Goal: Ask a question: Seek information or help from site administrators or community

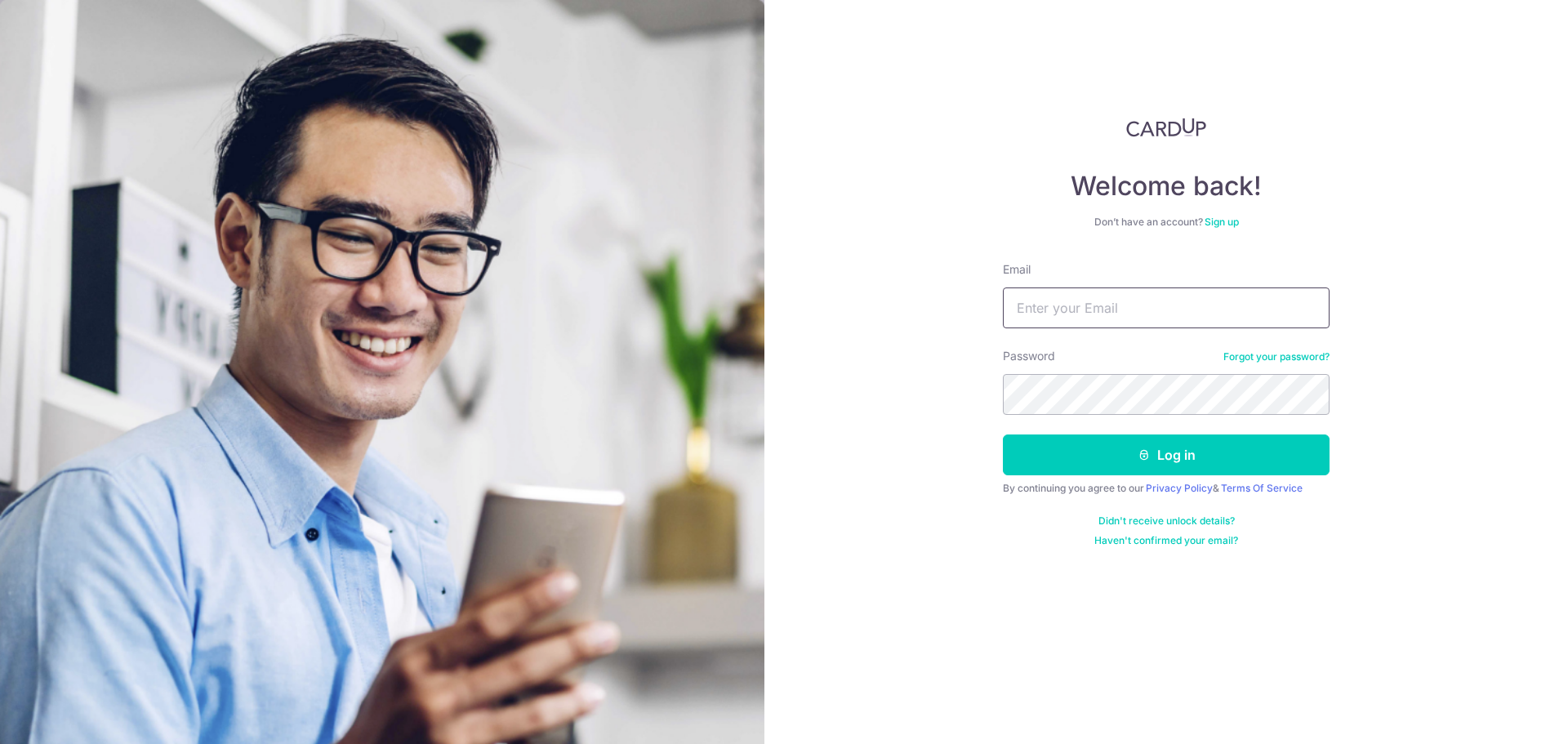
click at [1106, 302] on input "Email" at bounding box center [1166, 307] width 327 height 41
type input "[EMAIL_ADDRESS][DOMAIN_NAME]"
click at [1117, 473] on button "Log in" at bounding box center [1166, 454] width 327 height 41
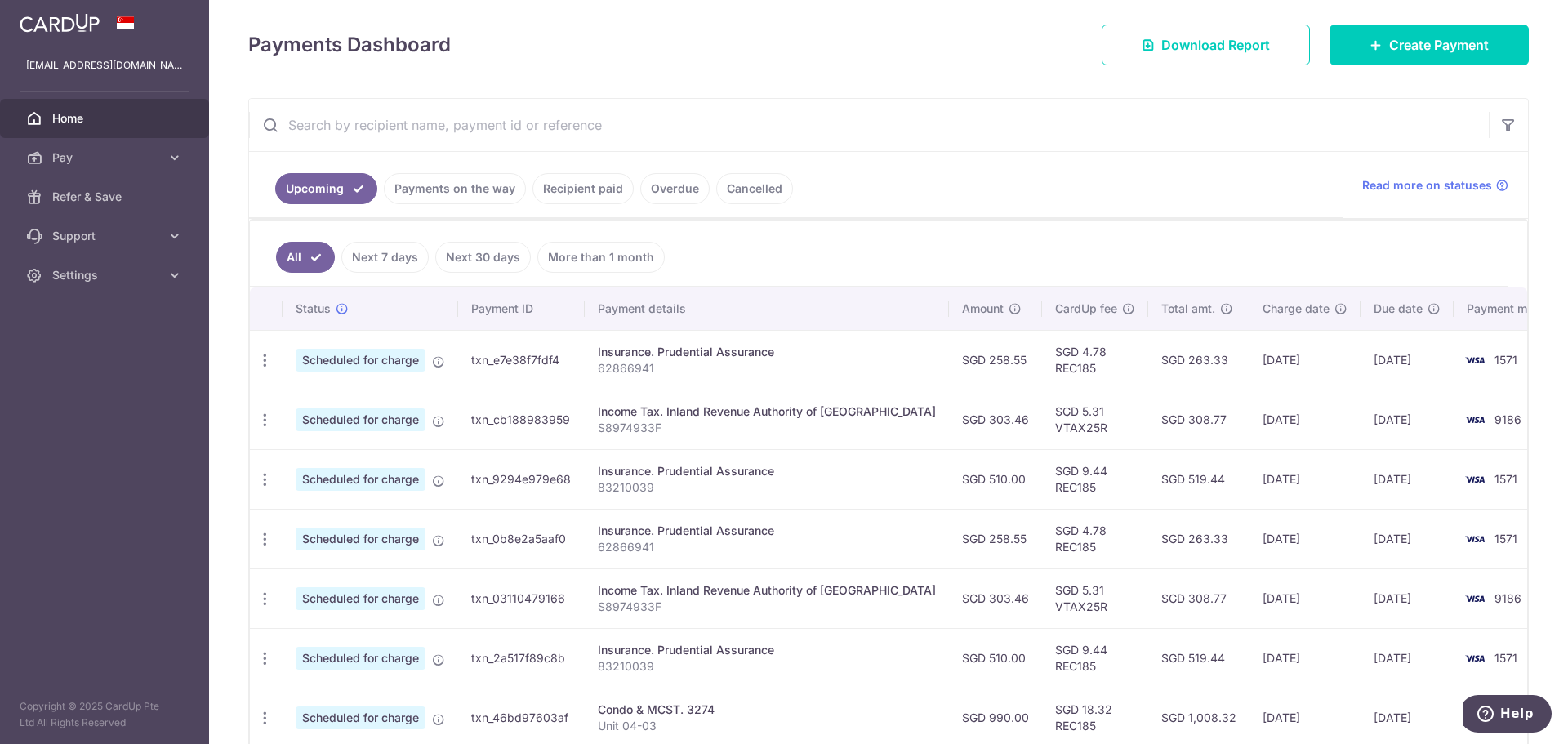
scroll to position [327, 0]
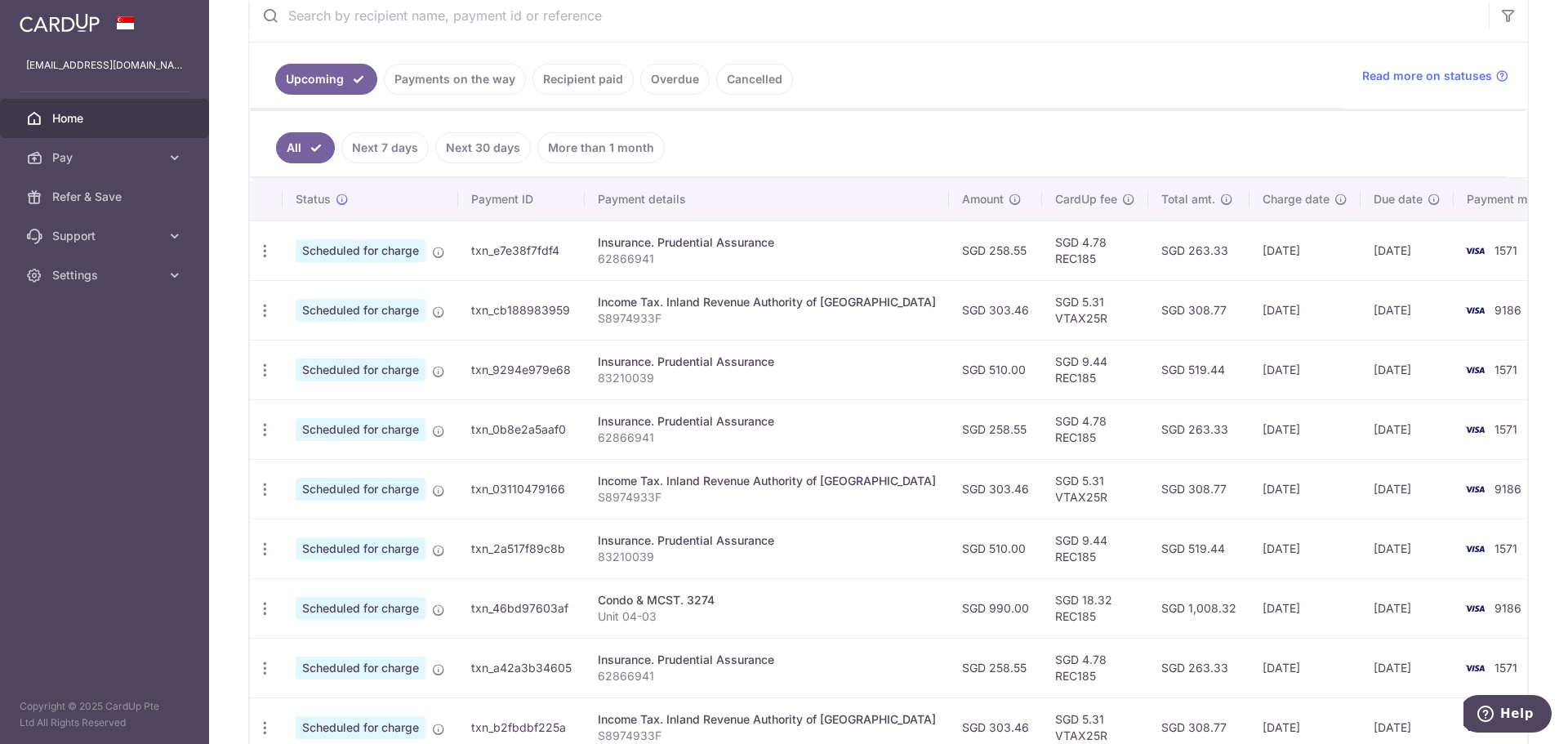
click at [451, 76] on link "Payments on the way" at bounding box center [455, 78] width 143 height 31
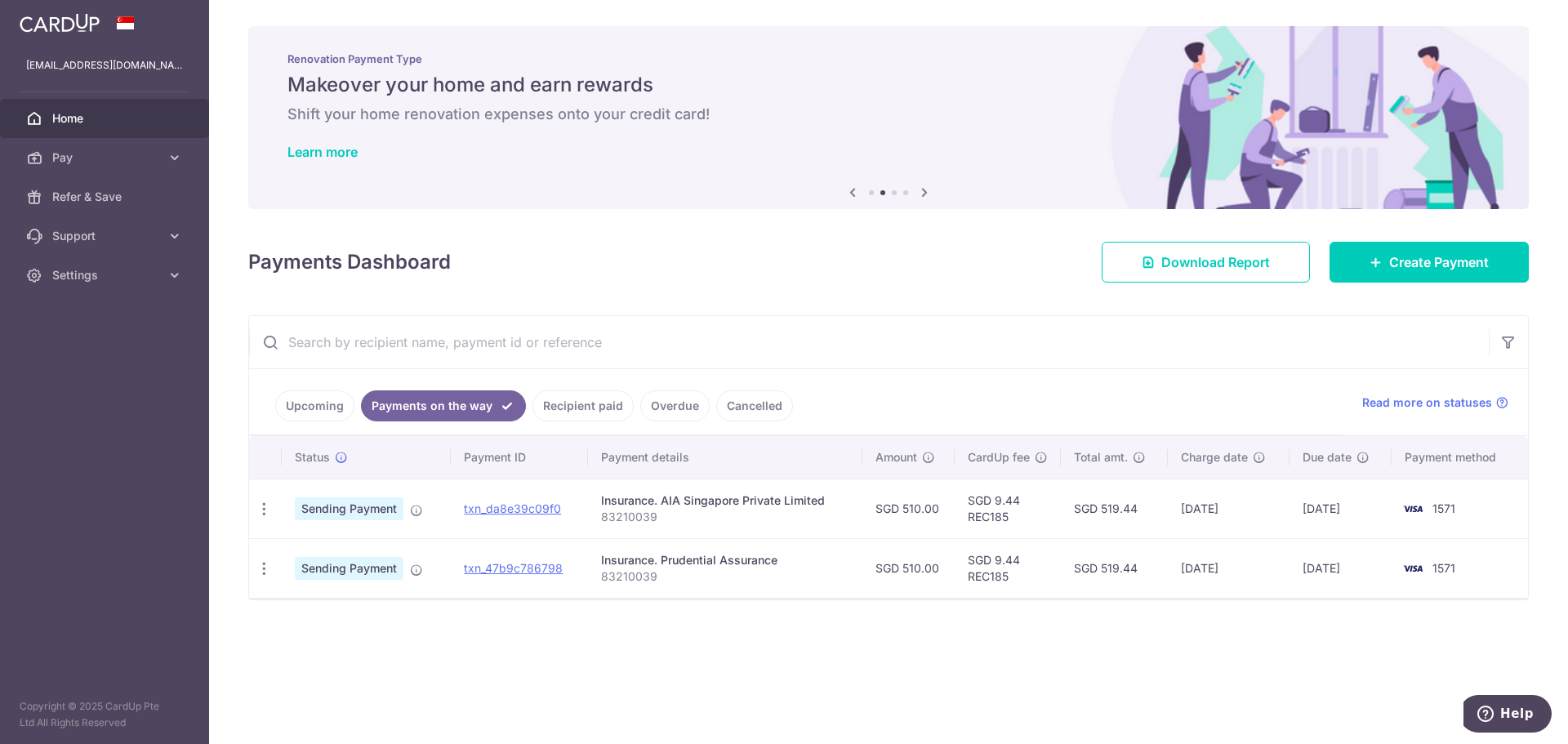
click at [583, 401] on link "Recipient paid" at bounding box center [582, 405] width 101 height 31
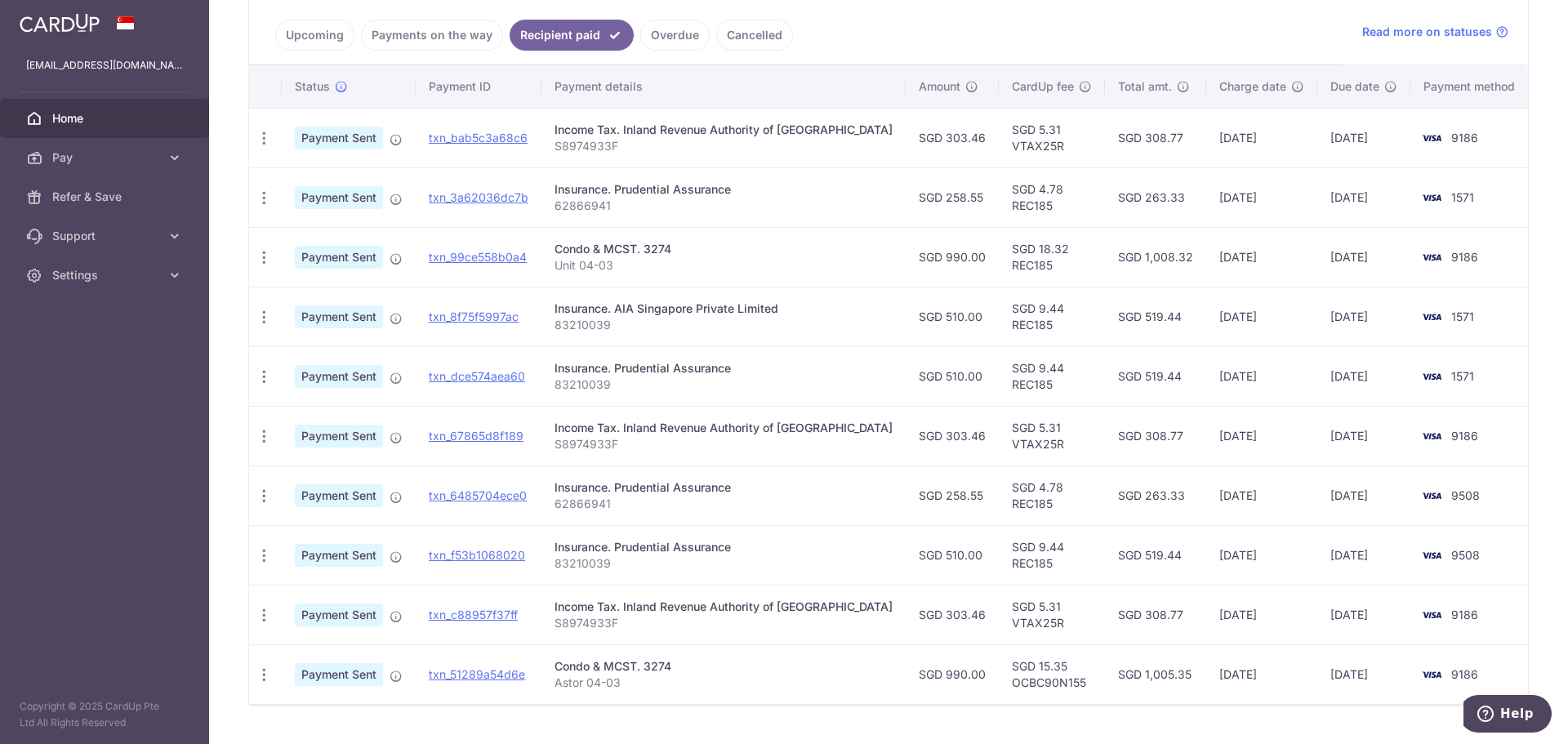
scroll to position [408, 0]
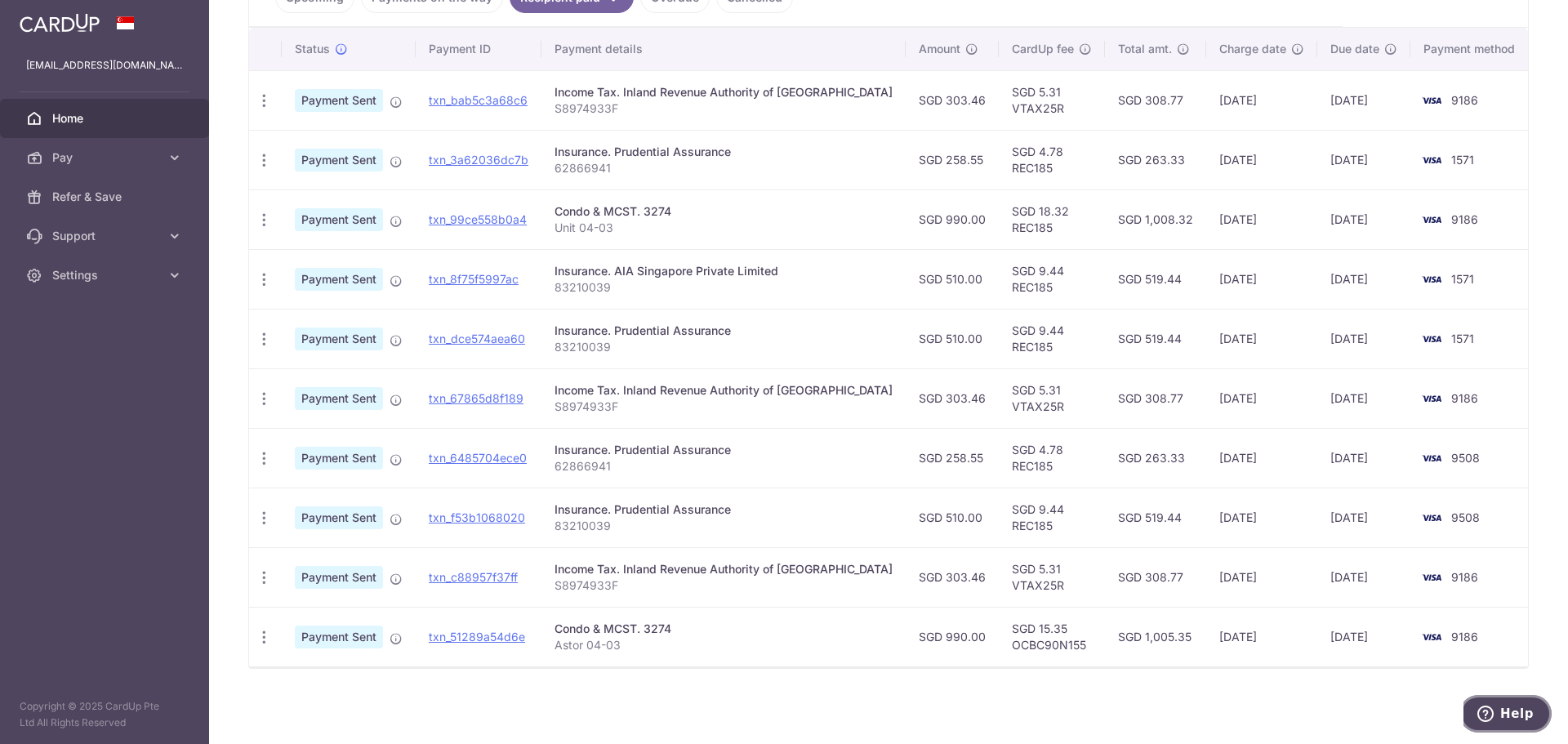
click at [1530, 713] on span "Help" at bounding box center [1516, 714] width 33 height 15
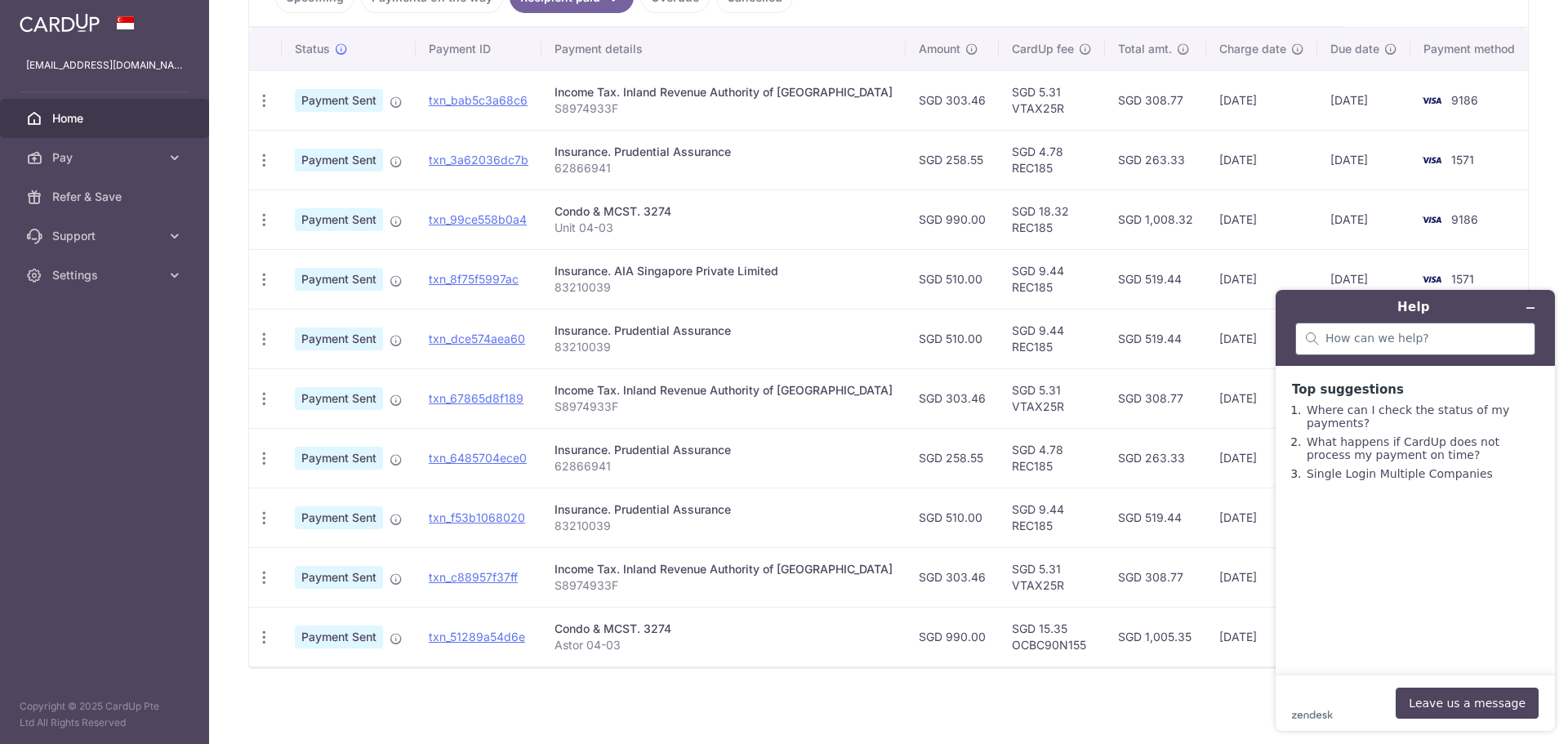
click at [1374, 349] on div at bounding box center [1415, 339] width 240 height 33
type input "wrong payment"
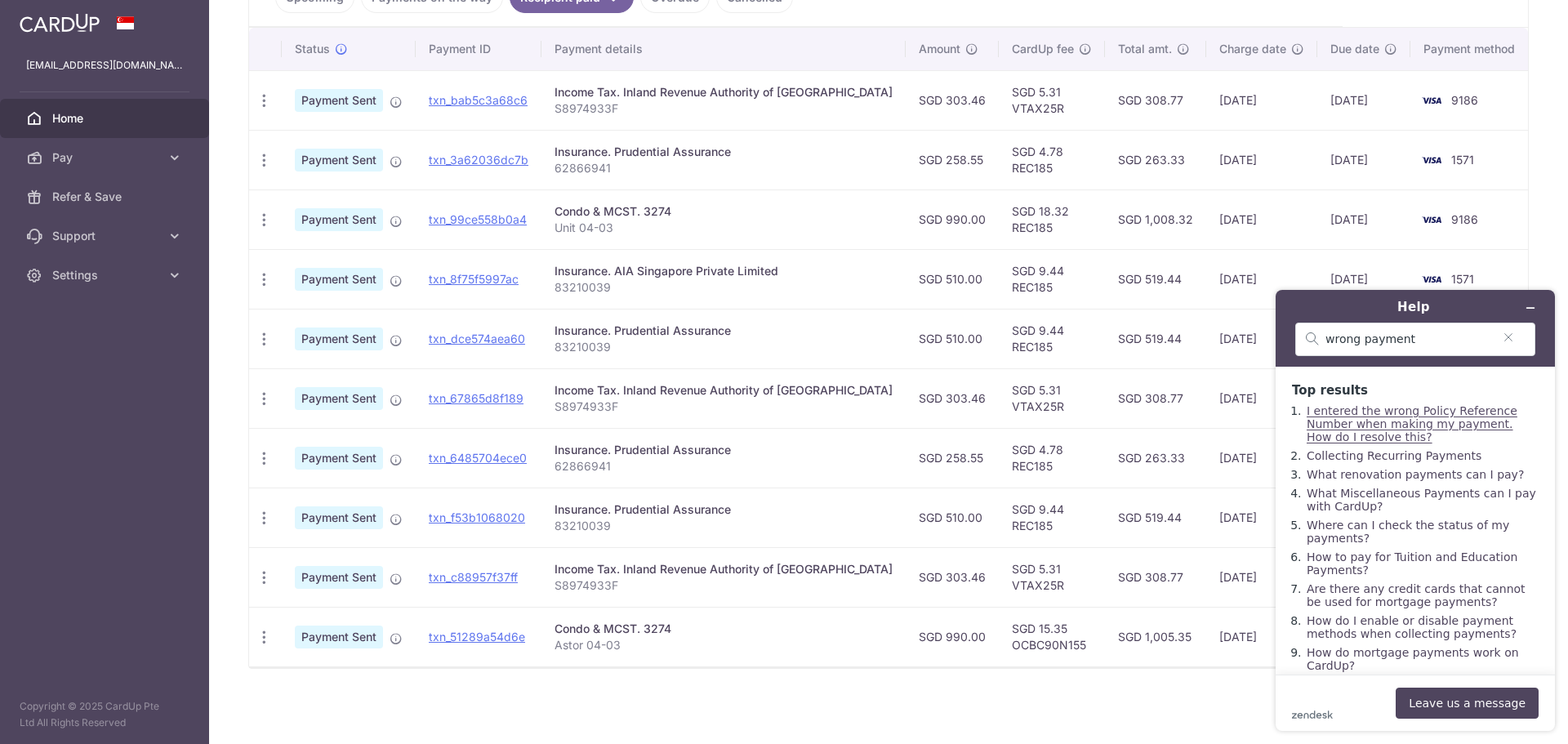
click at [1375, 423] on link "I entered the wrong Policy Reference Number when making my payment. How do I re…" at bounding box center [1411, 424] width 211 height 40
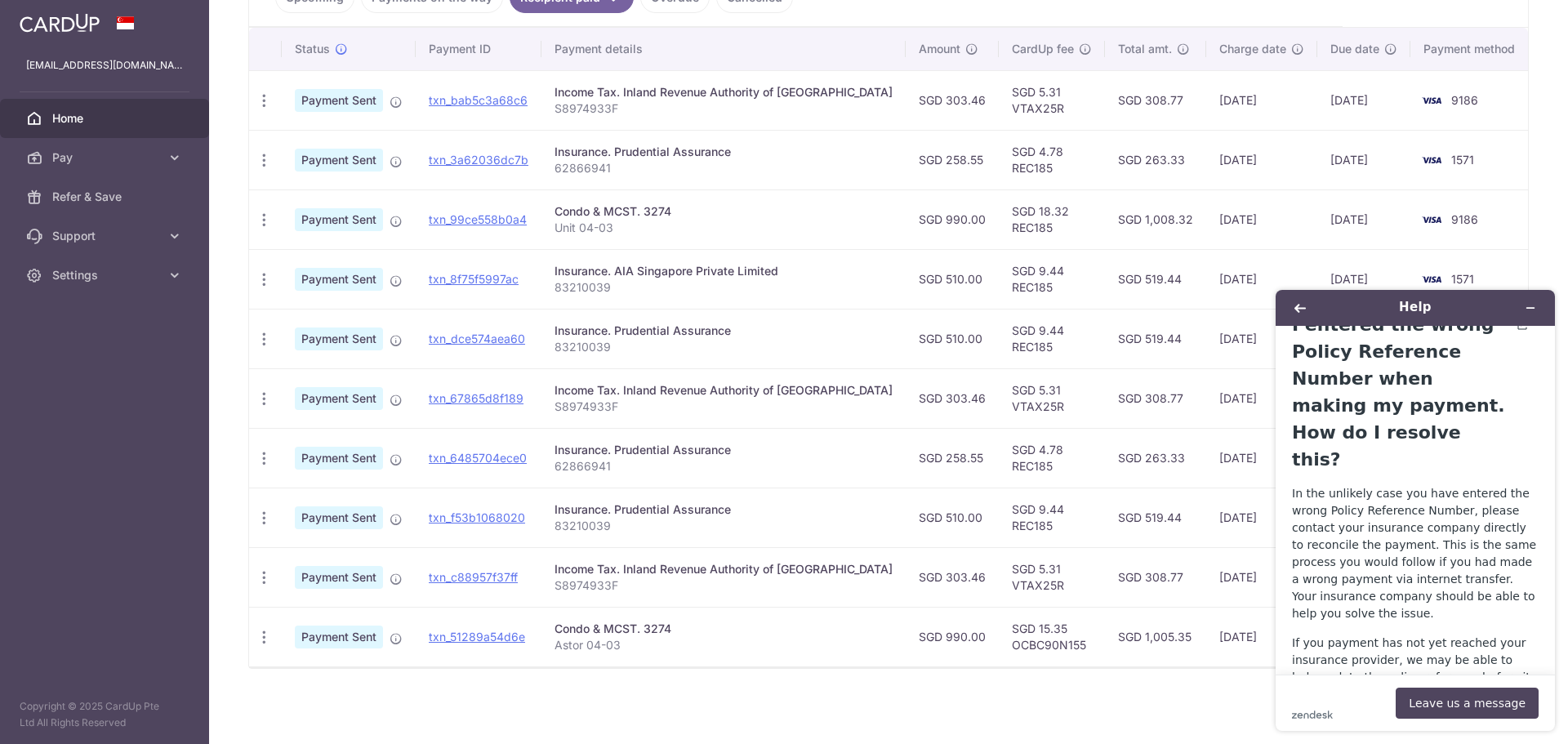
scroll to position [42, 0]
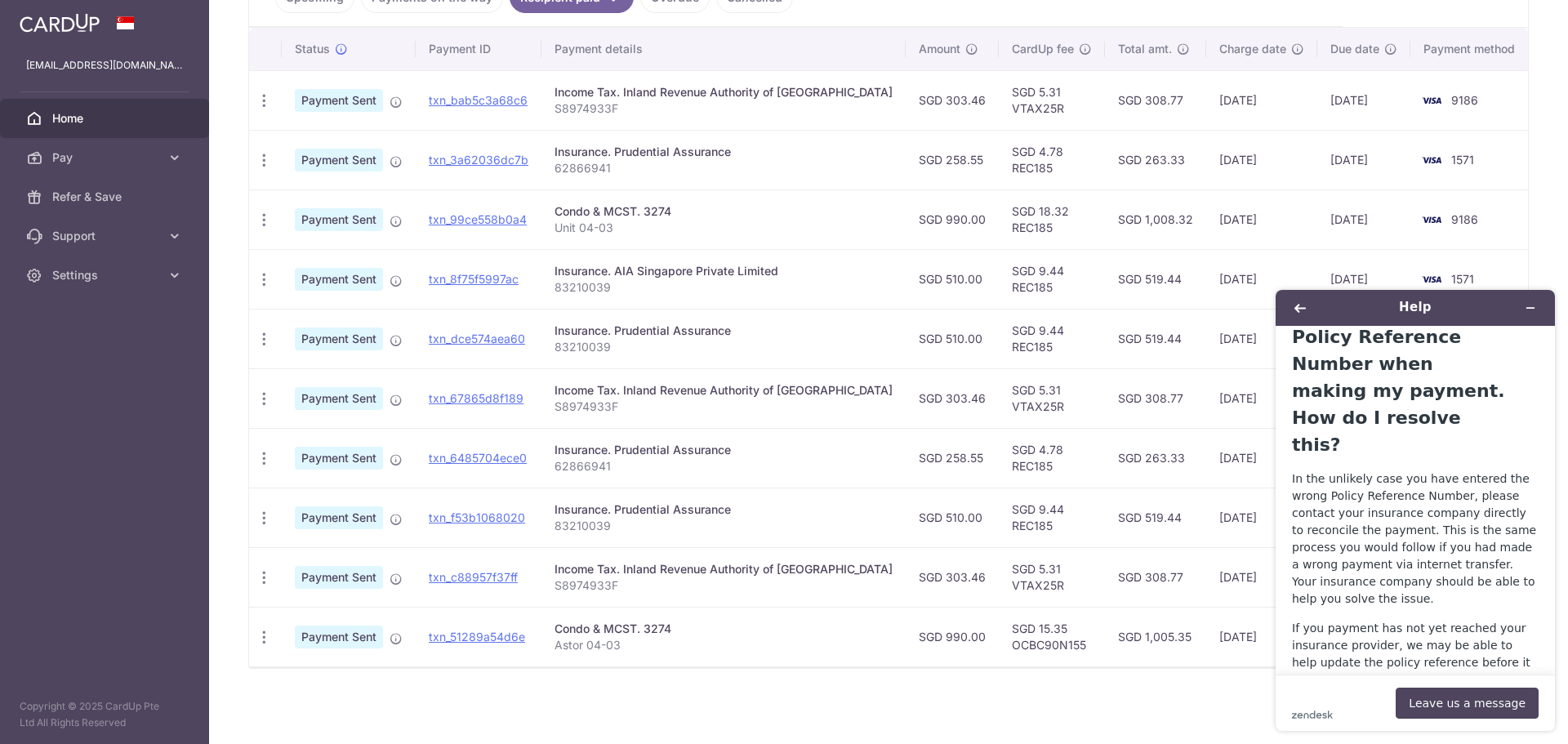
click at [1531, 183] on div "× Pause Schedule Pause all future payments in this series Pause just this one p…" at bounding box center [887, 372] width 1358 height 744
click at [1345, 690] on link "[EMAIL_ADDRESS][DOMAIN_NAME]" at bounding box center [1375, 705] width 168 height 30
click at [1518, 168] on td "1571" at bounding box center [1472, 160] width 124 height 59
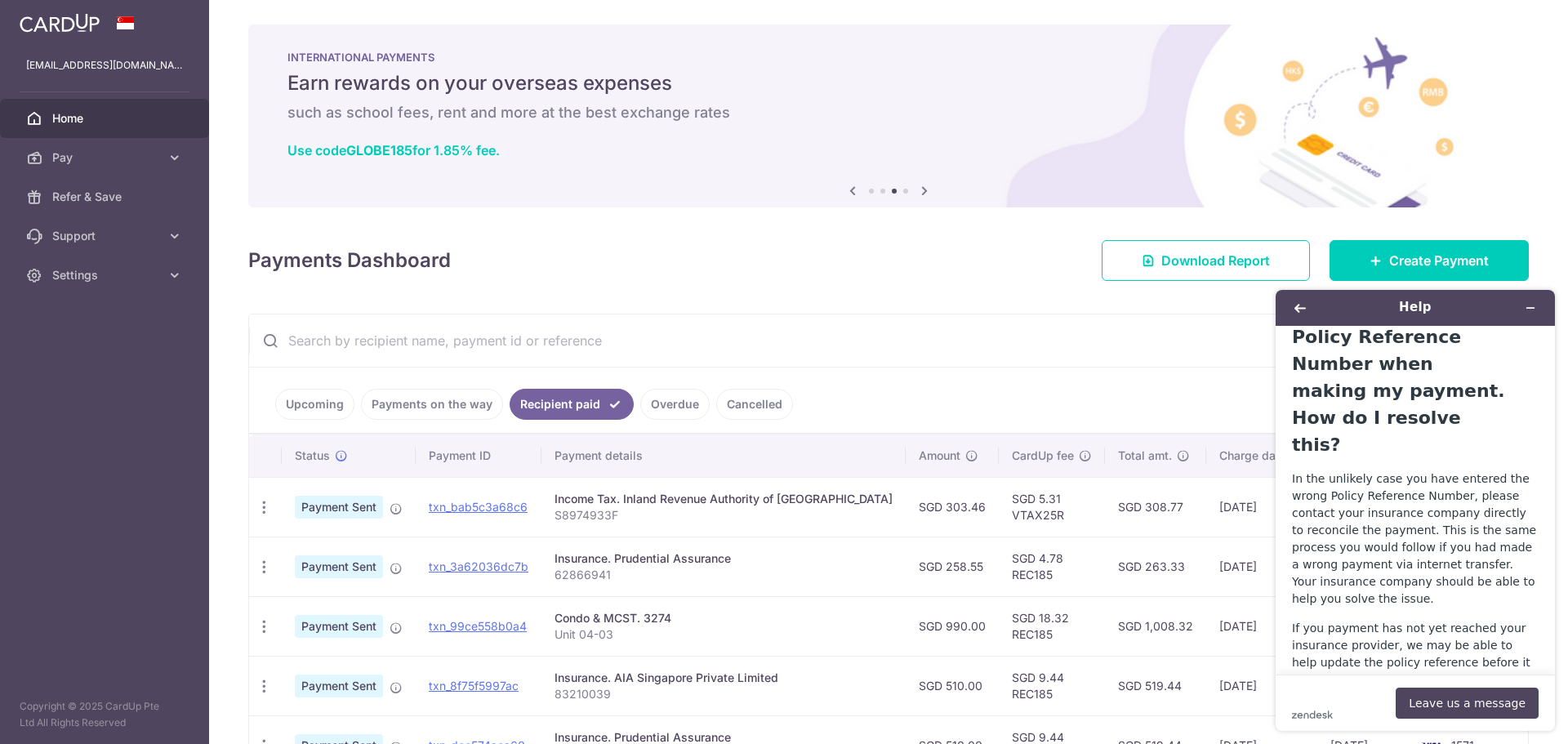
scroll to position [0, 0]
click at [312, 402] on link "Upcoming" at bounding box center [314, 405] width 79 height 31
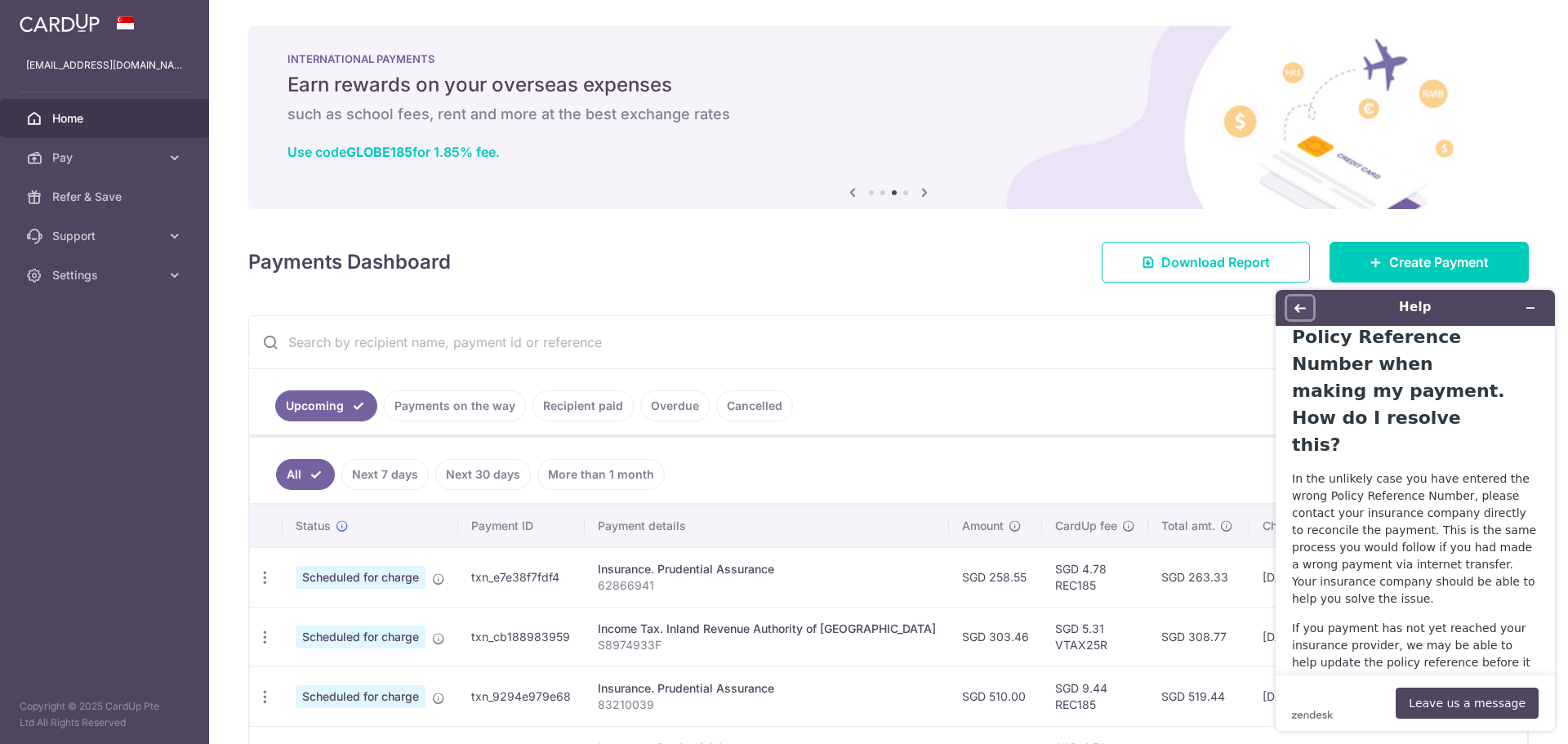
click at [1302, 311] on icon "Back" at bounding box center [1300, 308] width 11 height 11
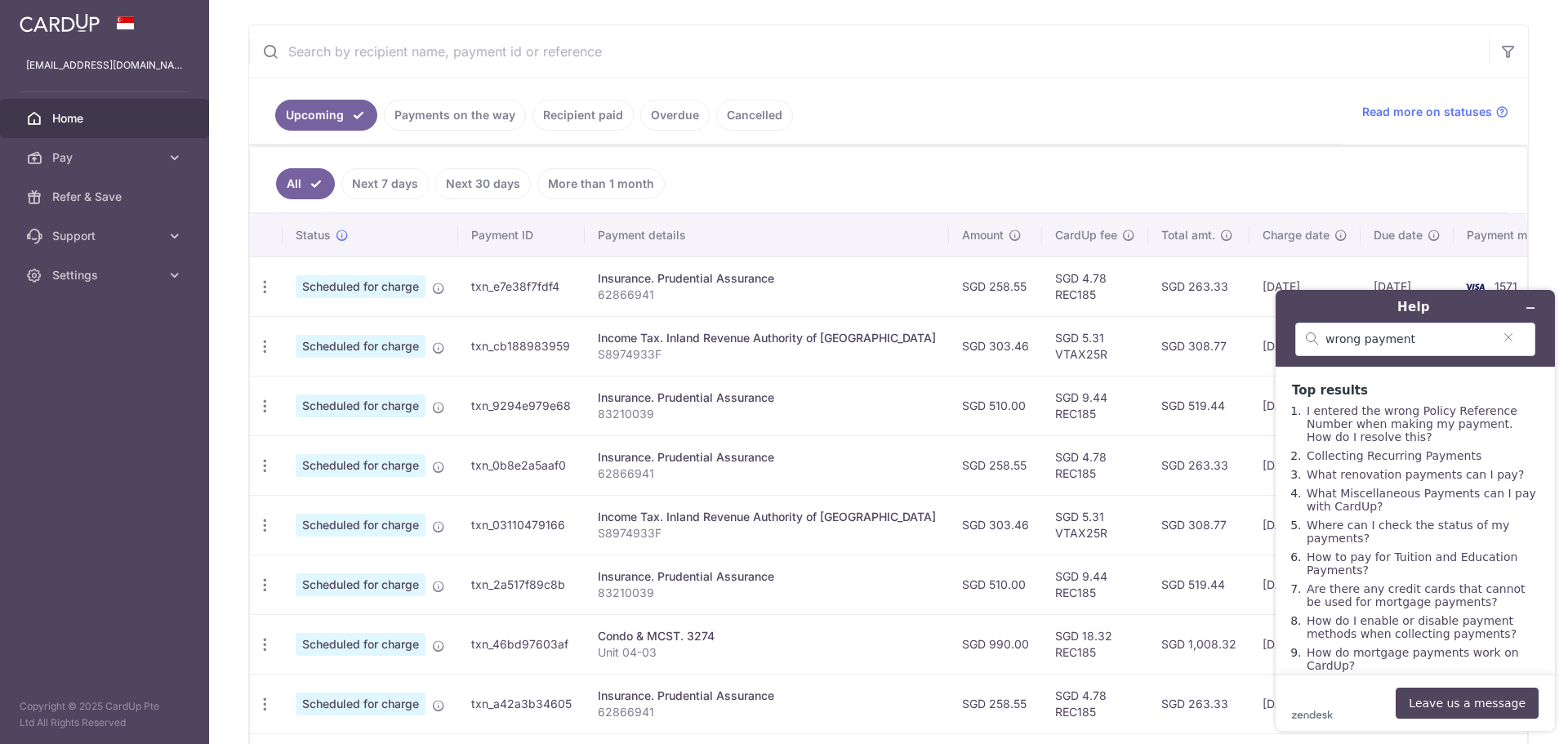
scroll to position [327, 0]
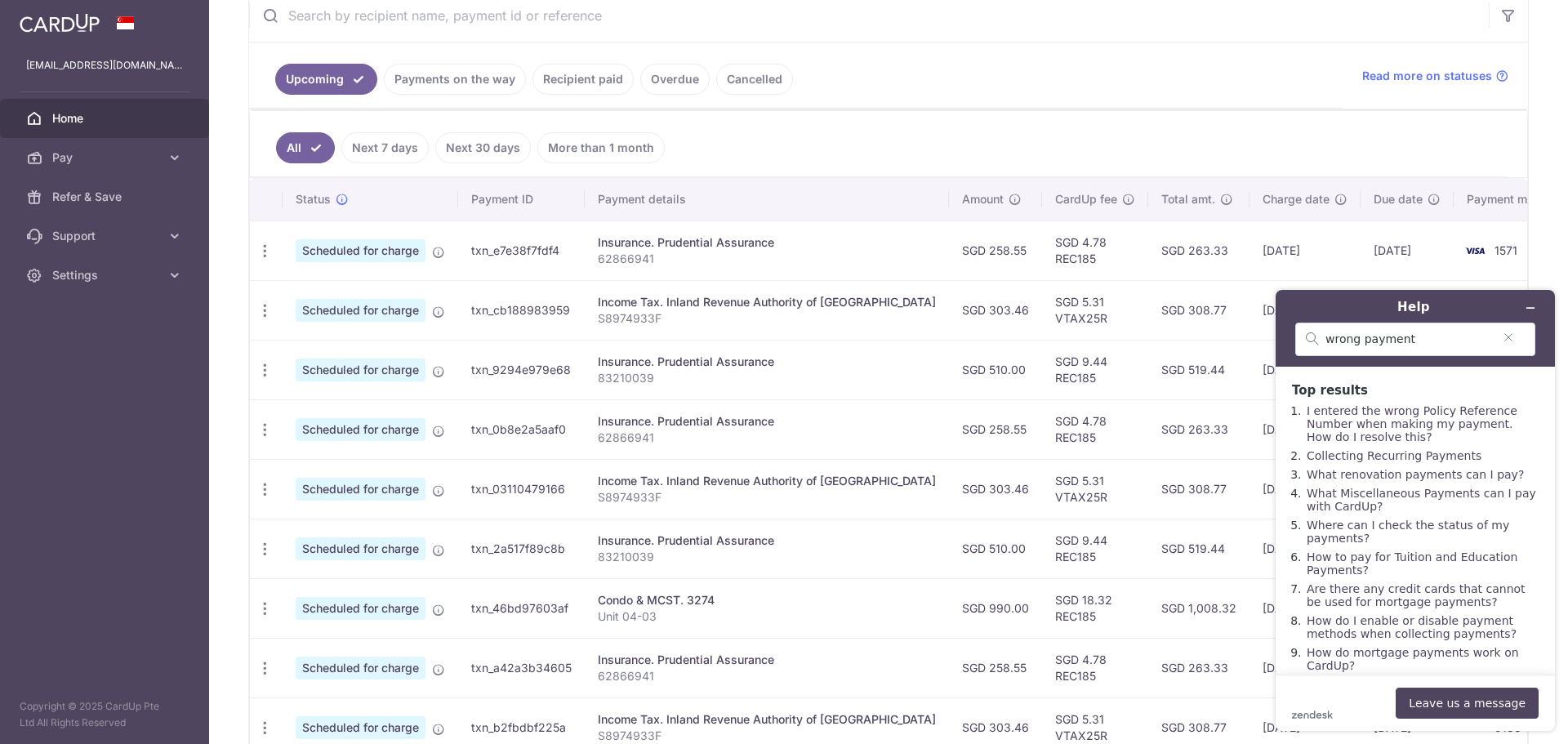
click at [392, 149] on link "Next 7 days" at bounding box center [385, 147] width 88 height 31
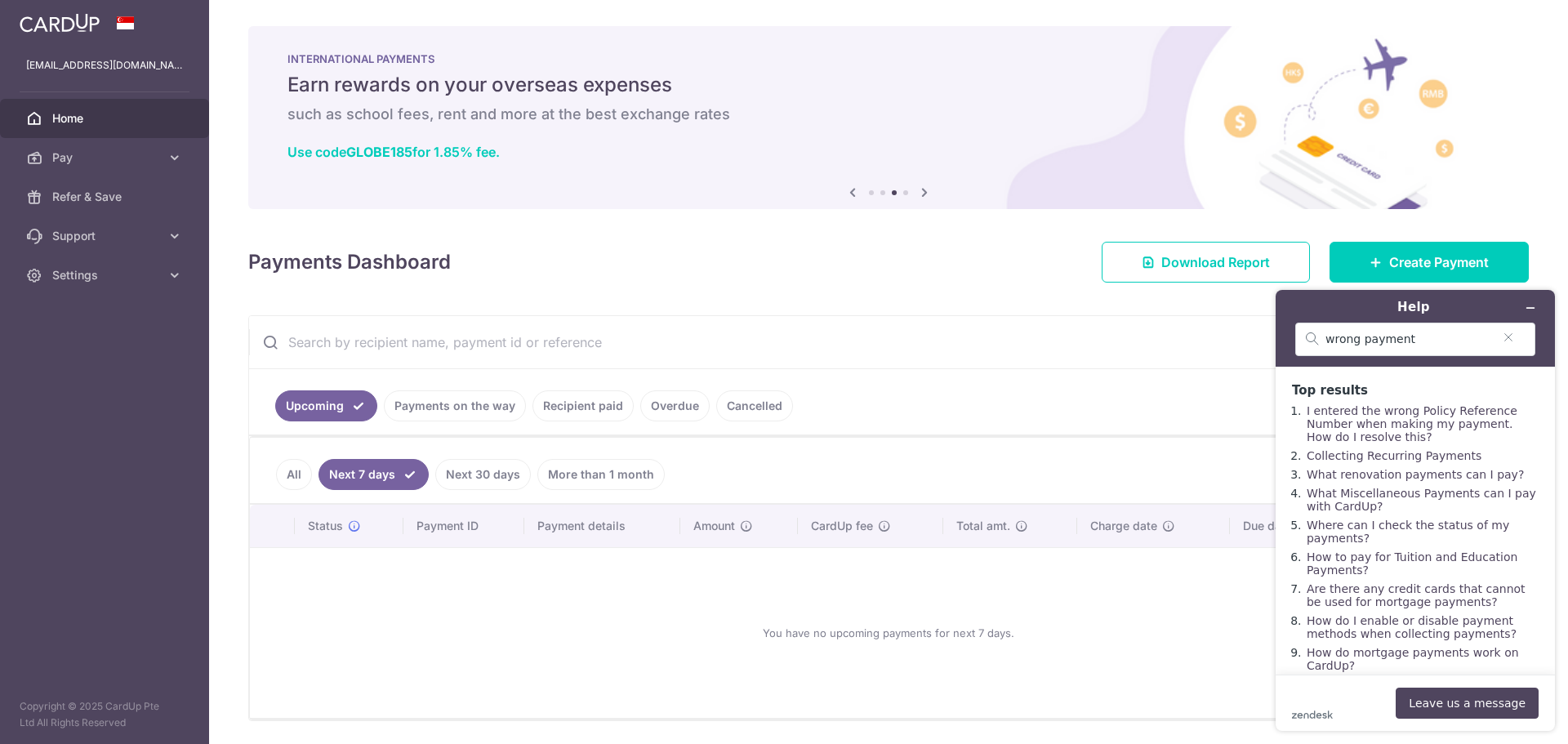
click at [396, 402] on link "Payments on the way" at bounding box center [455, 405] width 143 height 31
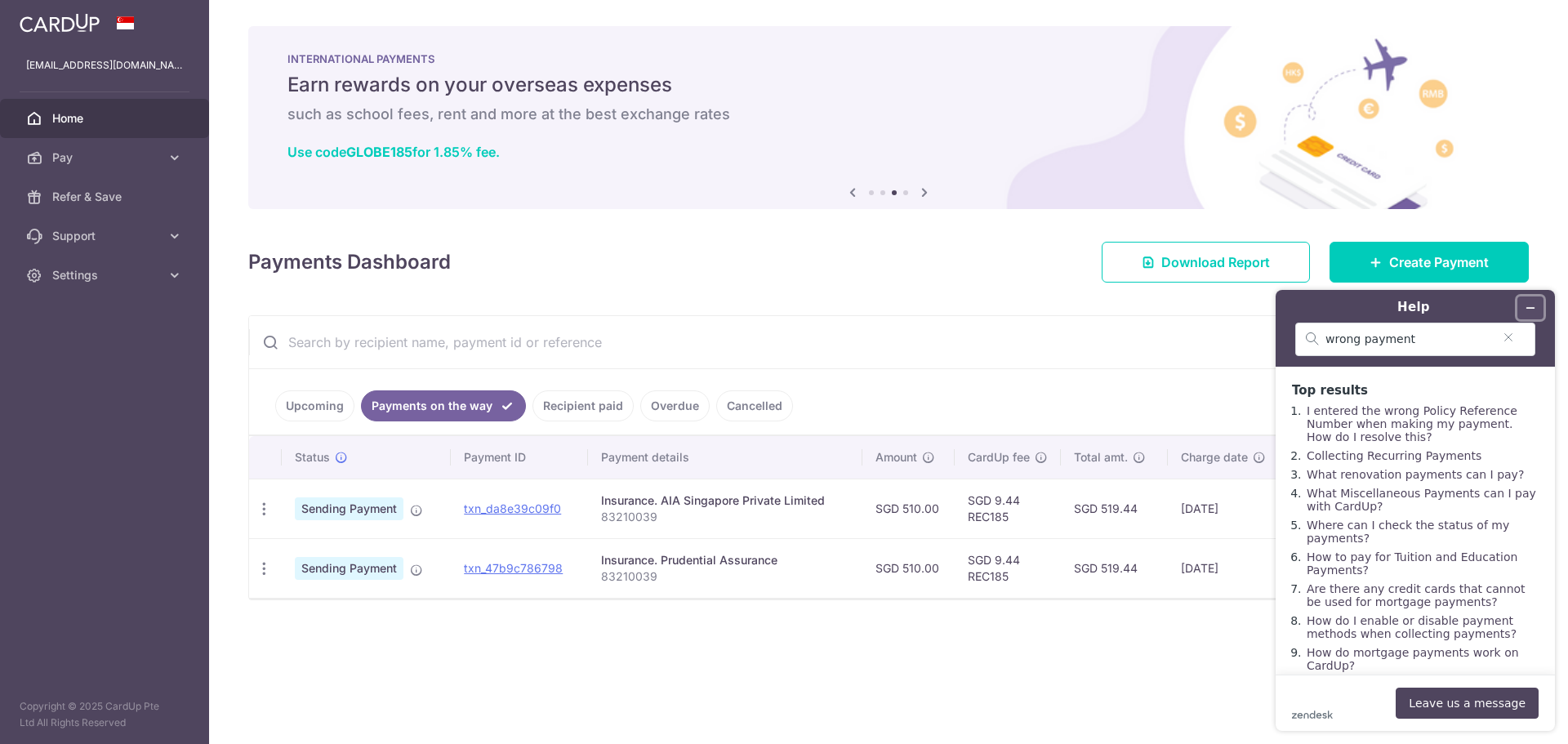
click at [1531, 302] on icon "Minimise widget" at bounding box center [1530, 308] width 11 height 11
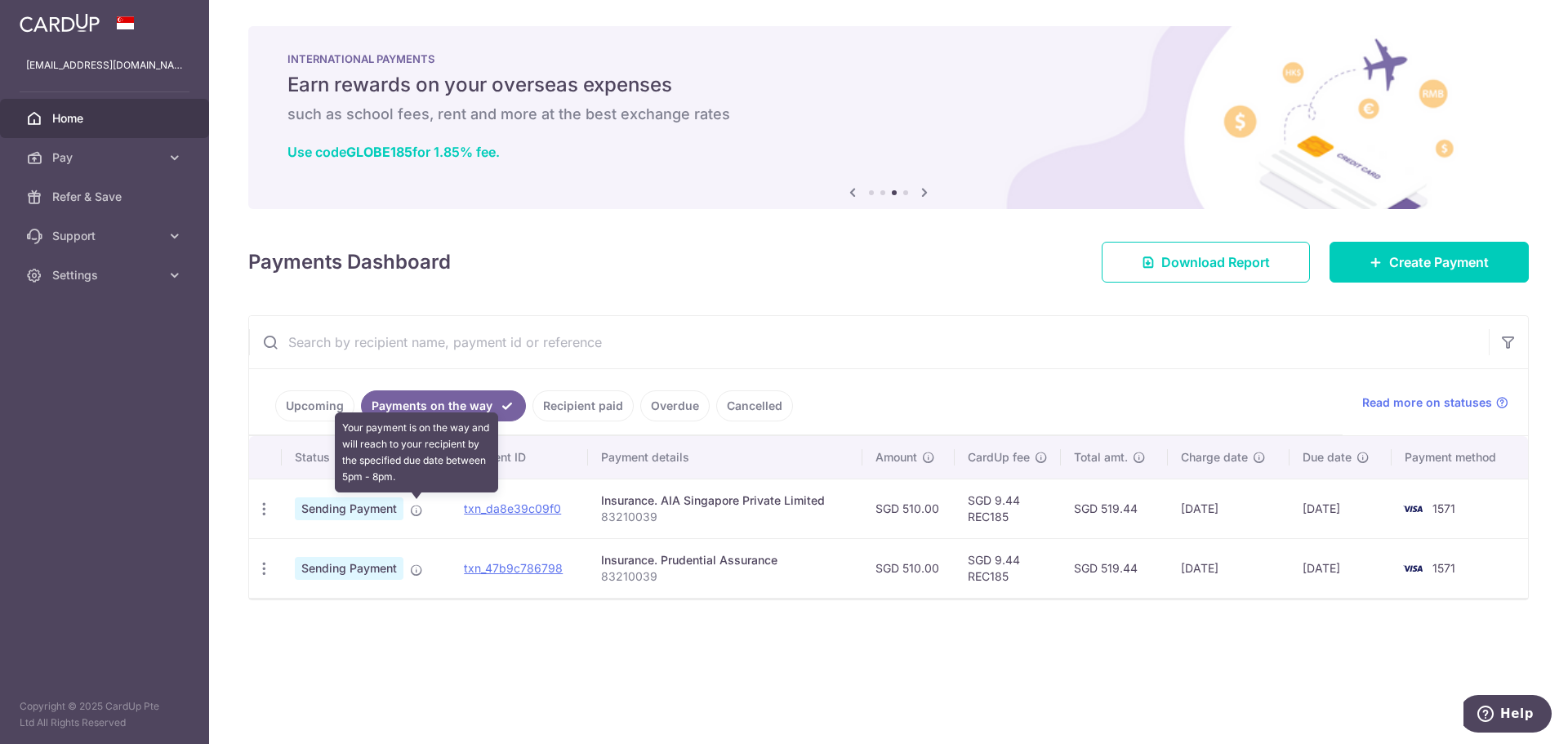
click at [420, 511] on icon at bounding box center [416, 511] width 13 height 13
click at [262, 510] on icon "button" at bounding box center [264, 509] width 17 height 17
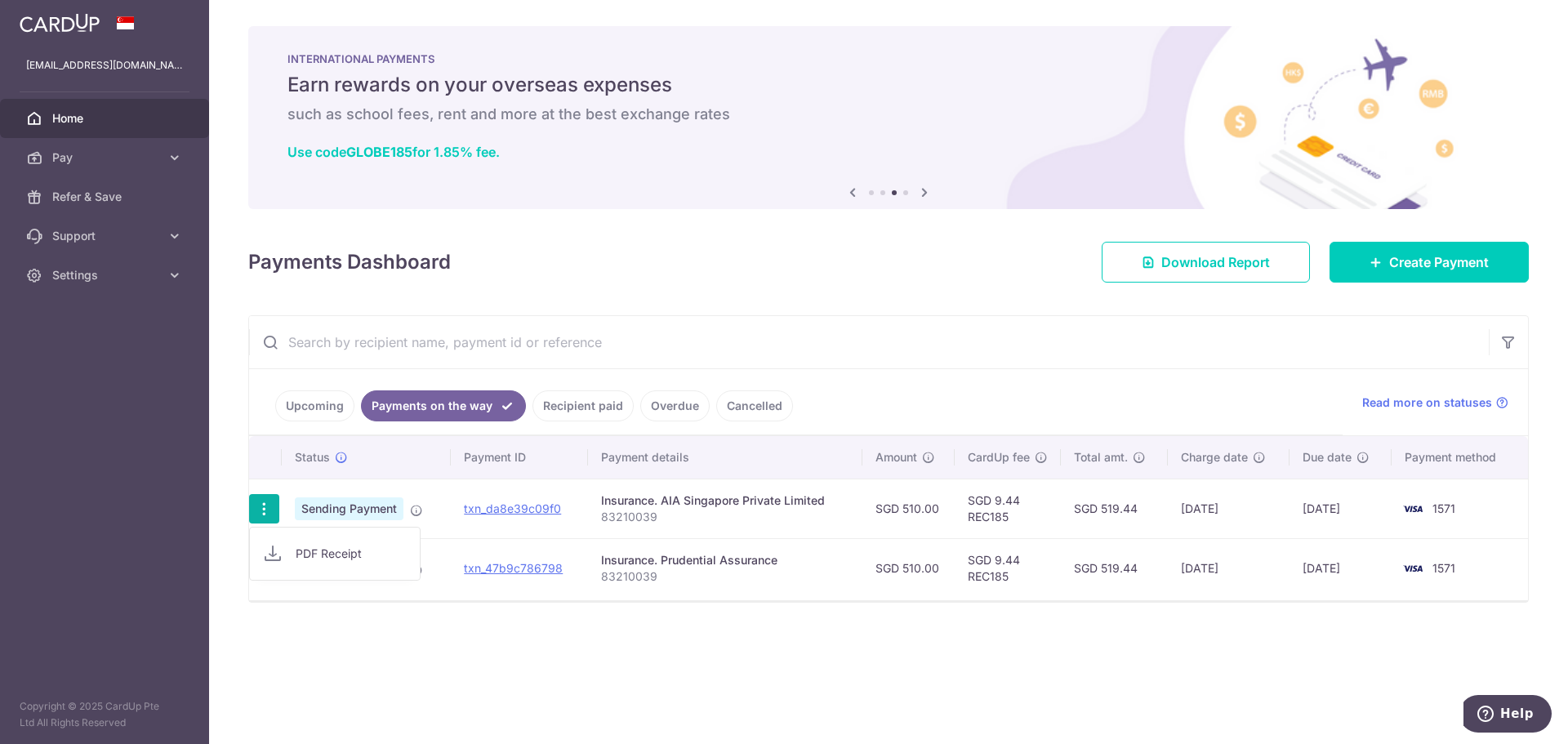
click at [1499, 516] on td "1571" at bounding box center [1459, 508] width 136 height 59
click at [90, 163] on span "Pay" at bounding box center [106, 157] width 108 height 16
click at [306, 412] on link "Upcoming" at bounding box center [314, 405] width 79 height 31
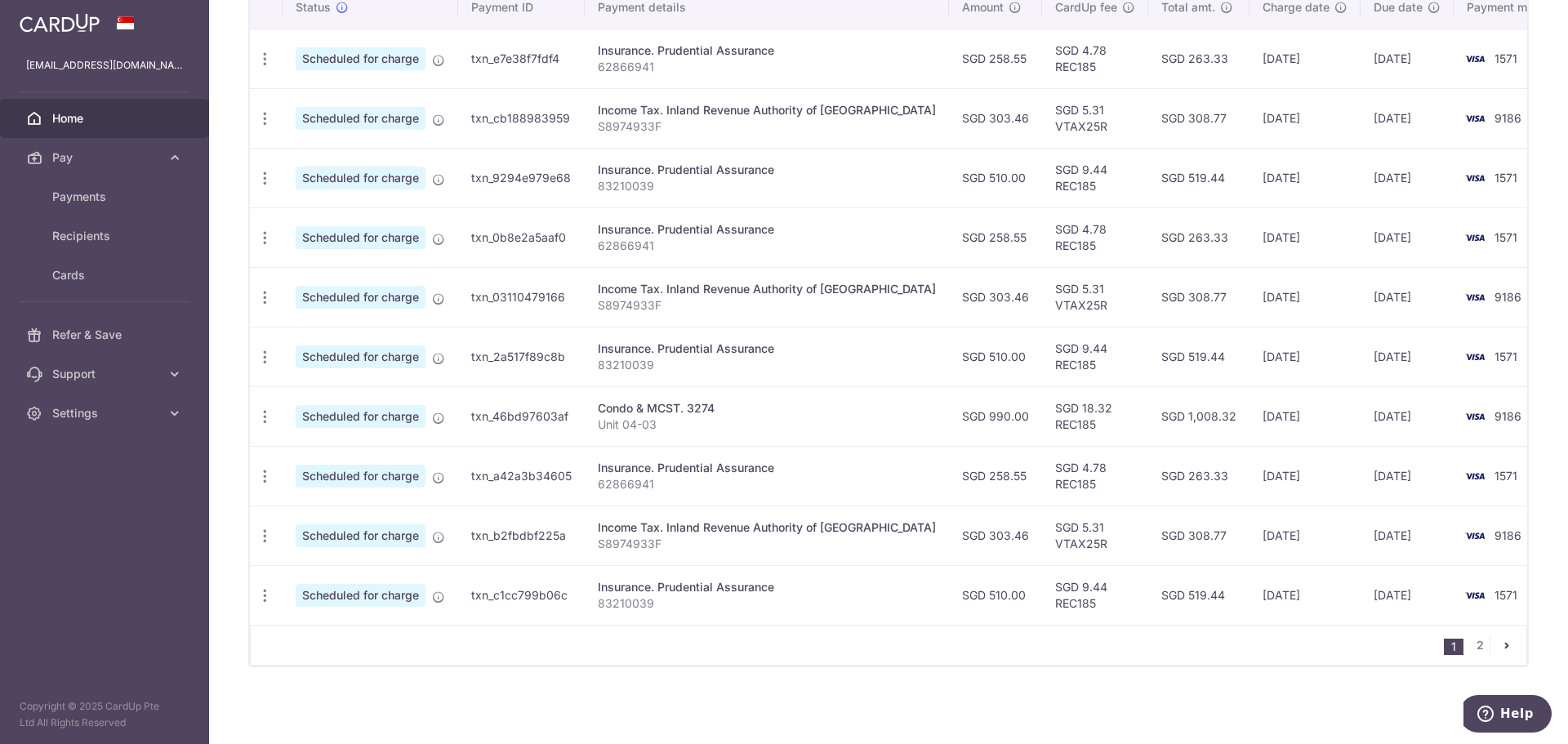
scroll to position [437, 0]
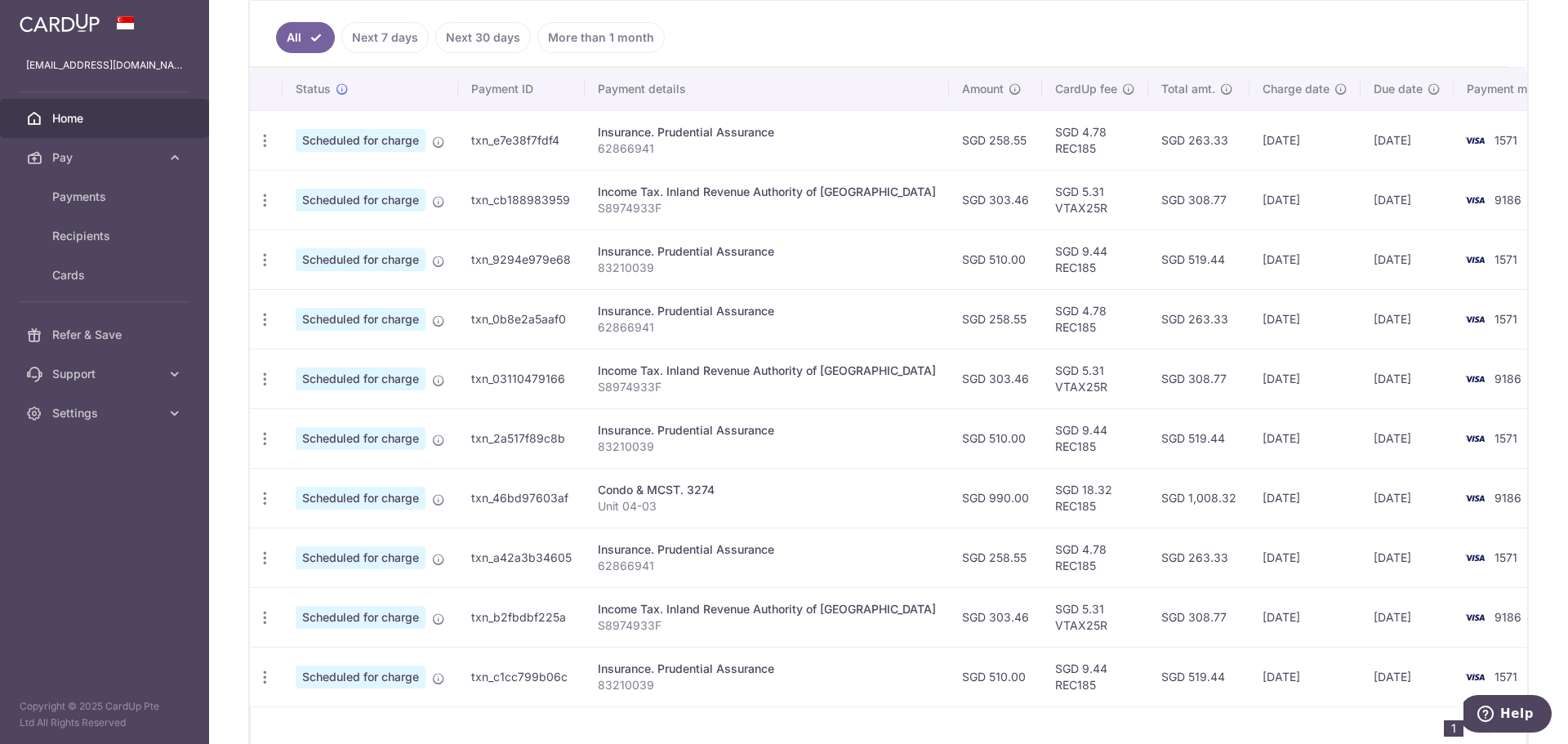
click at [372, 36] on link "Next 7 days" at bounding box center [385, 37] width 88 height 31
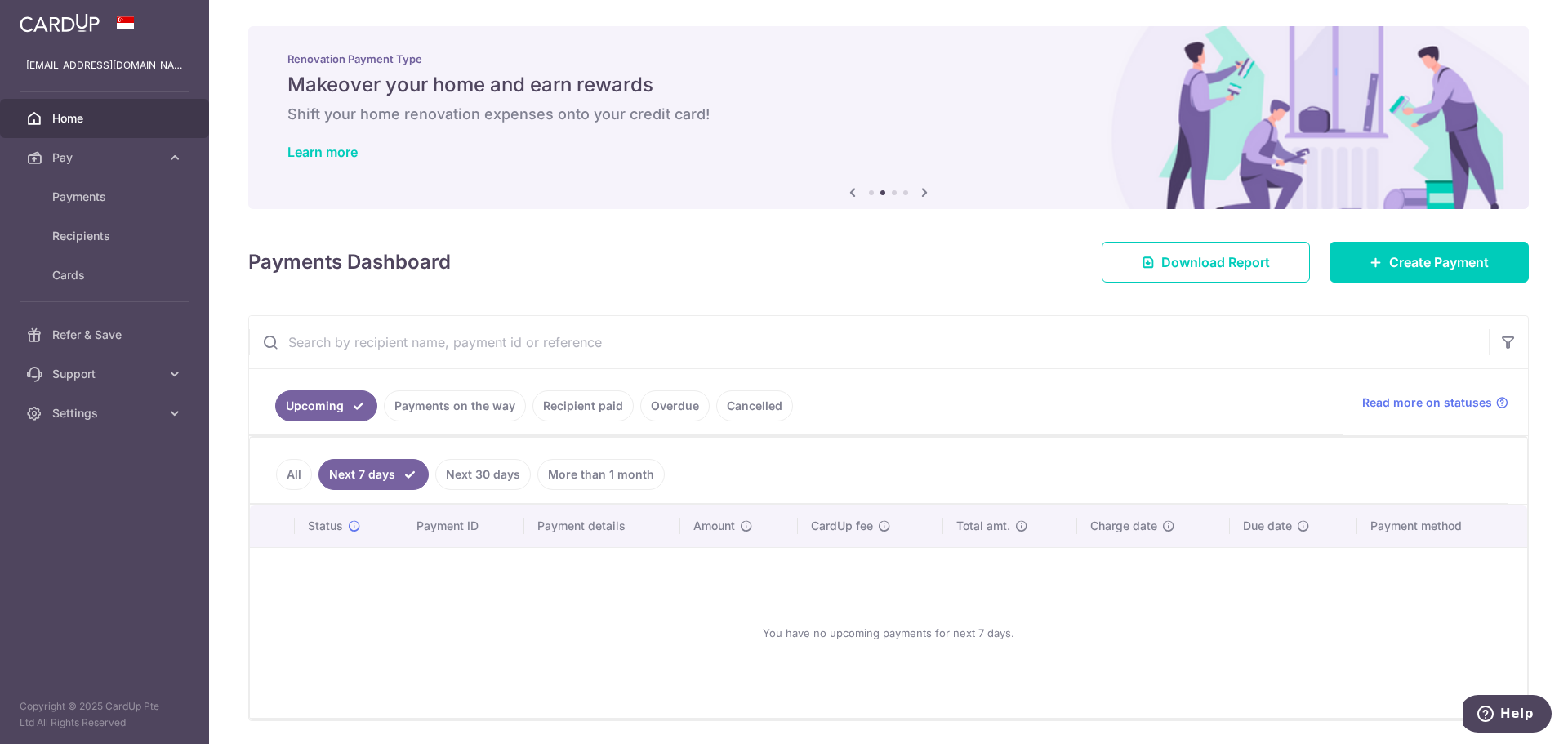
click at [436, 408] on link "Payments on the way" at bounding box center [455, 405] width 143 height 31
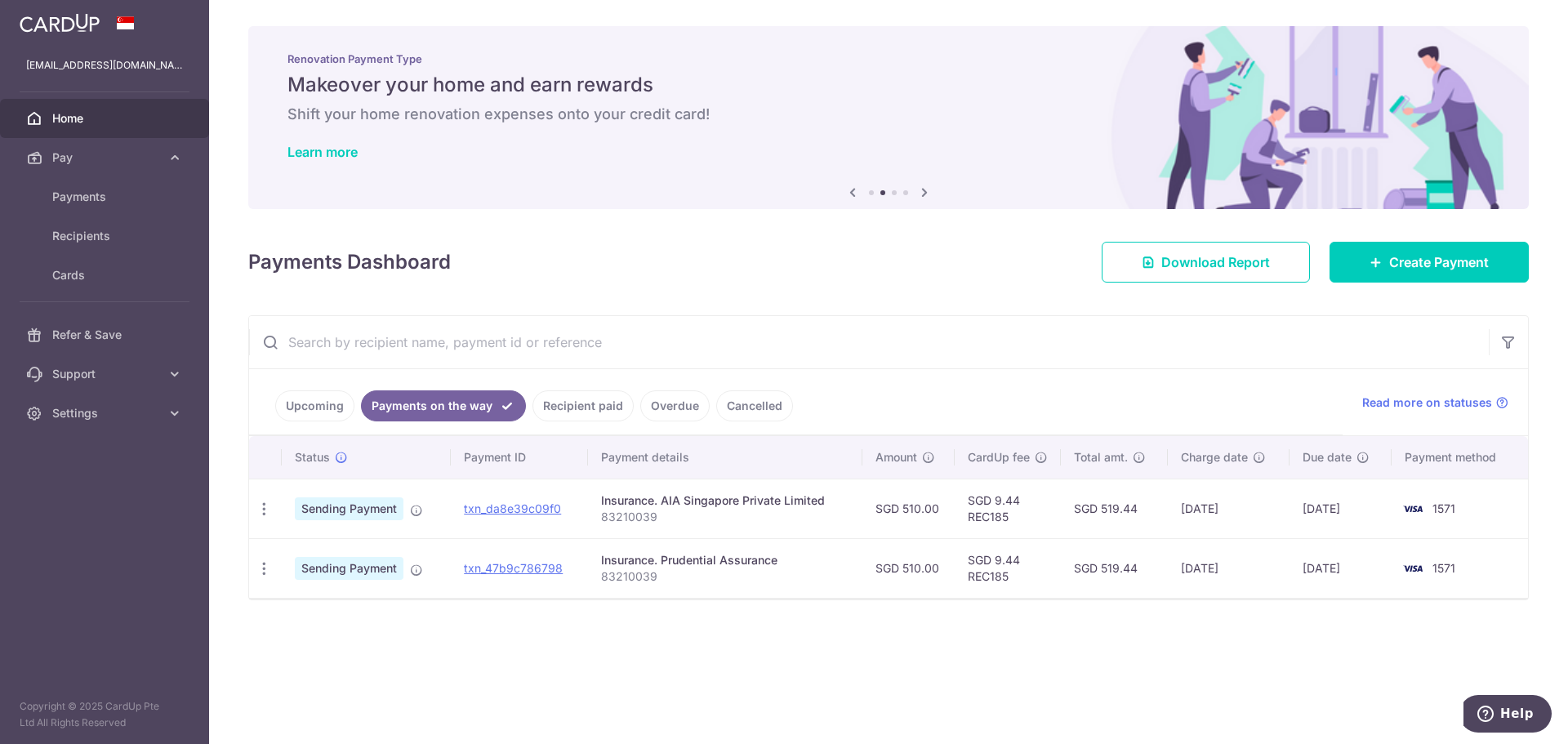
click at [577, 405] on link "Recipient paid" at bounding box center [582, 405] width 101 height 31
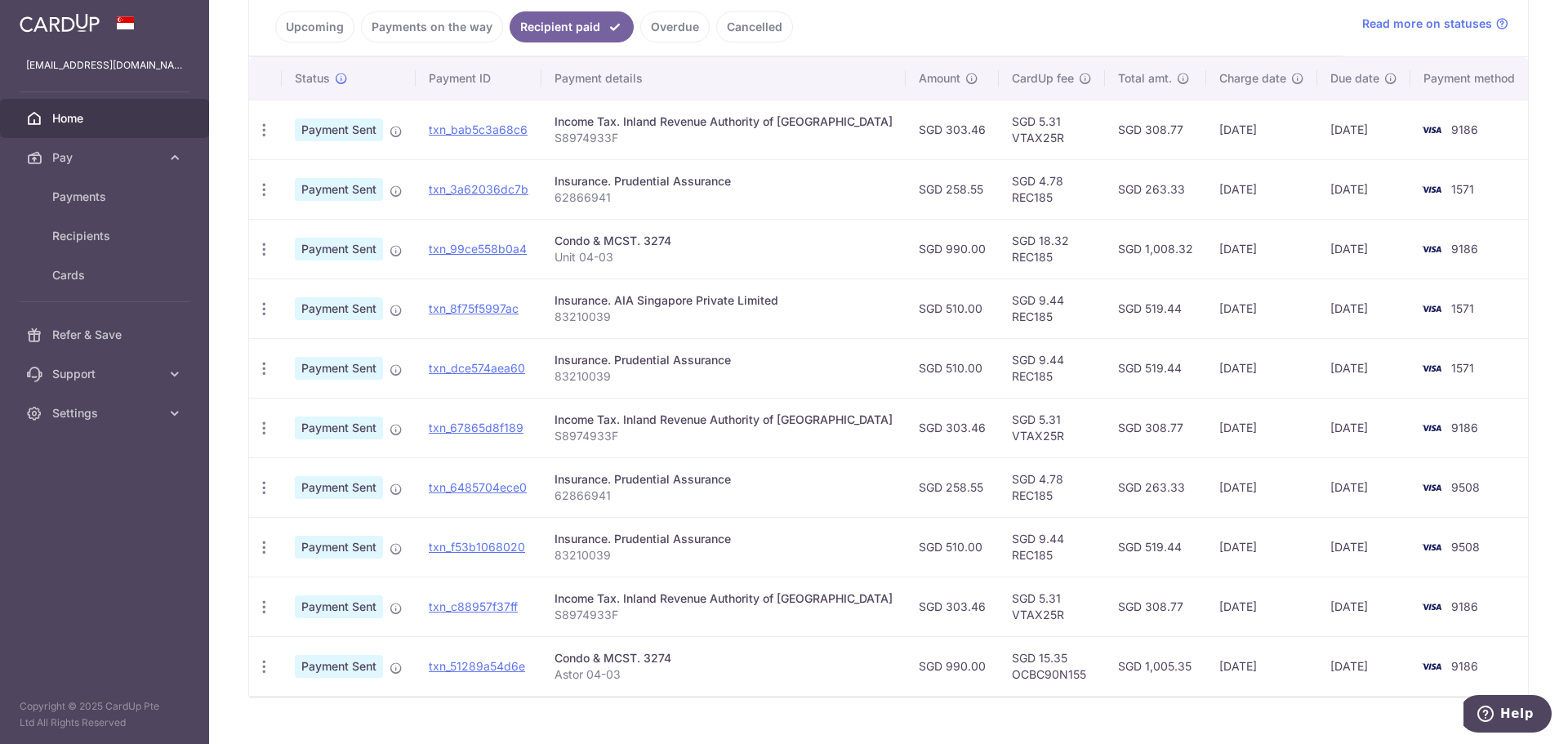
scroll to position [408, 0]
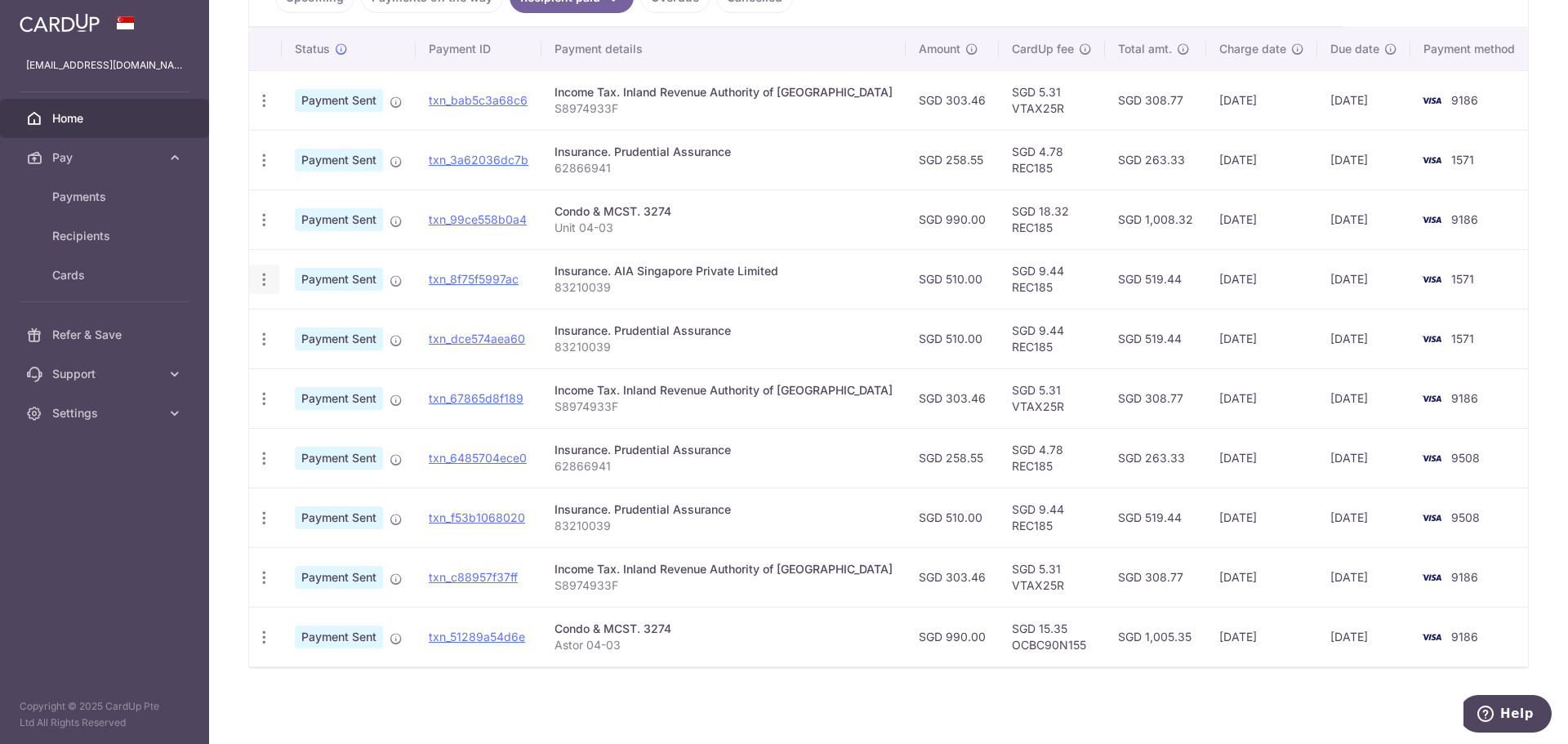
click at [257, 281] on icon "button" at bounding box center [264, 279] width 17 height 17
drag, startPoint x: 475, startPoint y: 279, endPoint x: 844, endPoint y: 59, distance: 429.6
click at [475, 279] on link "txn_8f75f5997ac" at bounding box center [473, 279] width 90 height 14
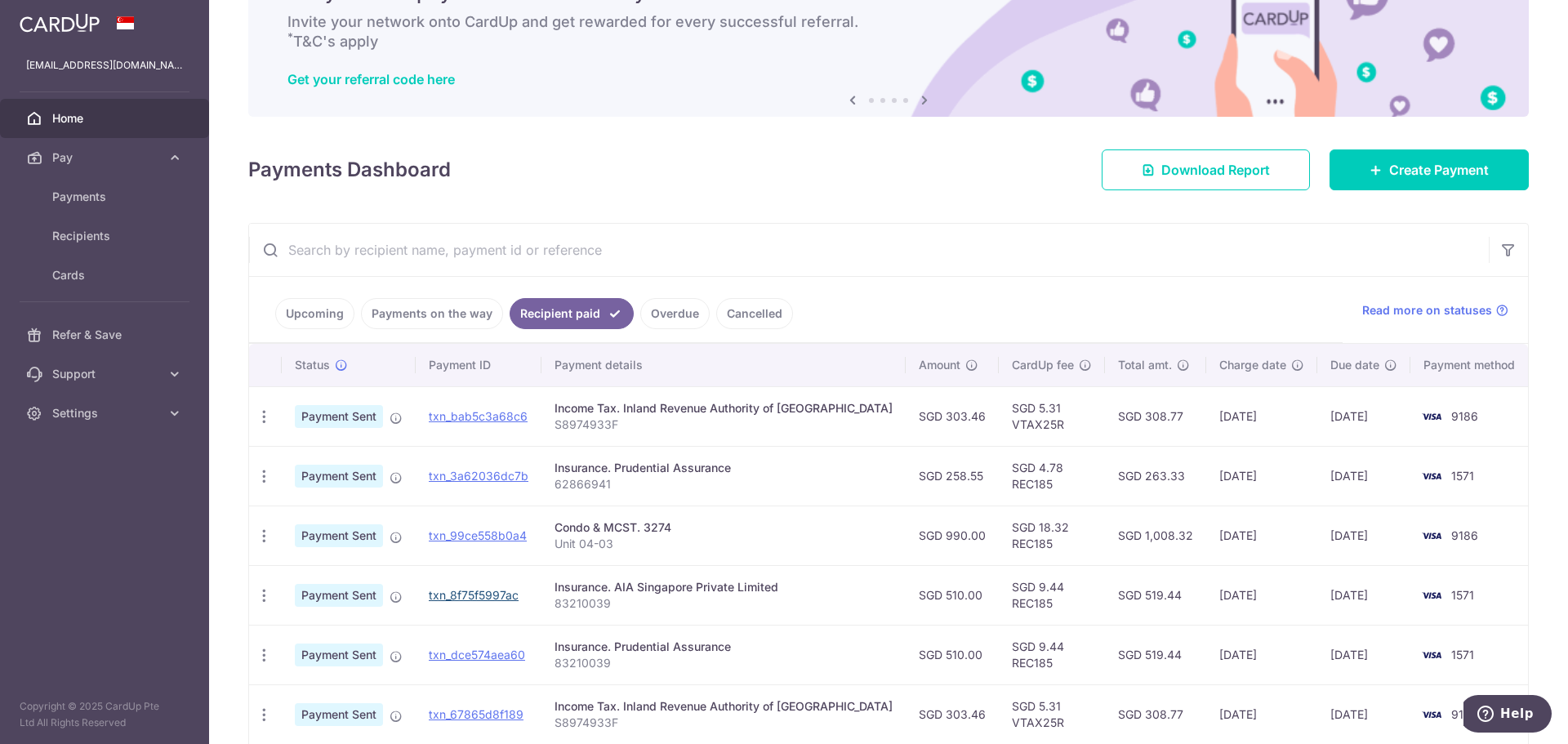
scroll to position [163, 0]
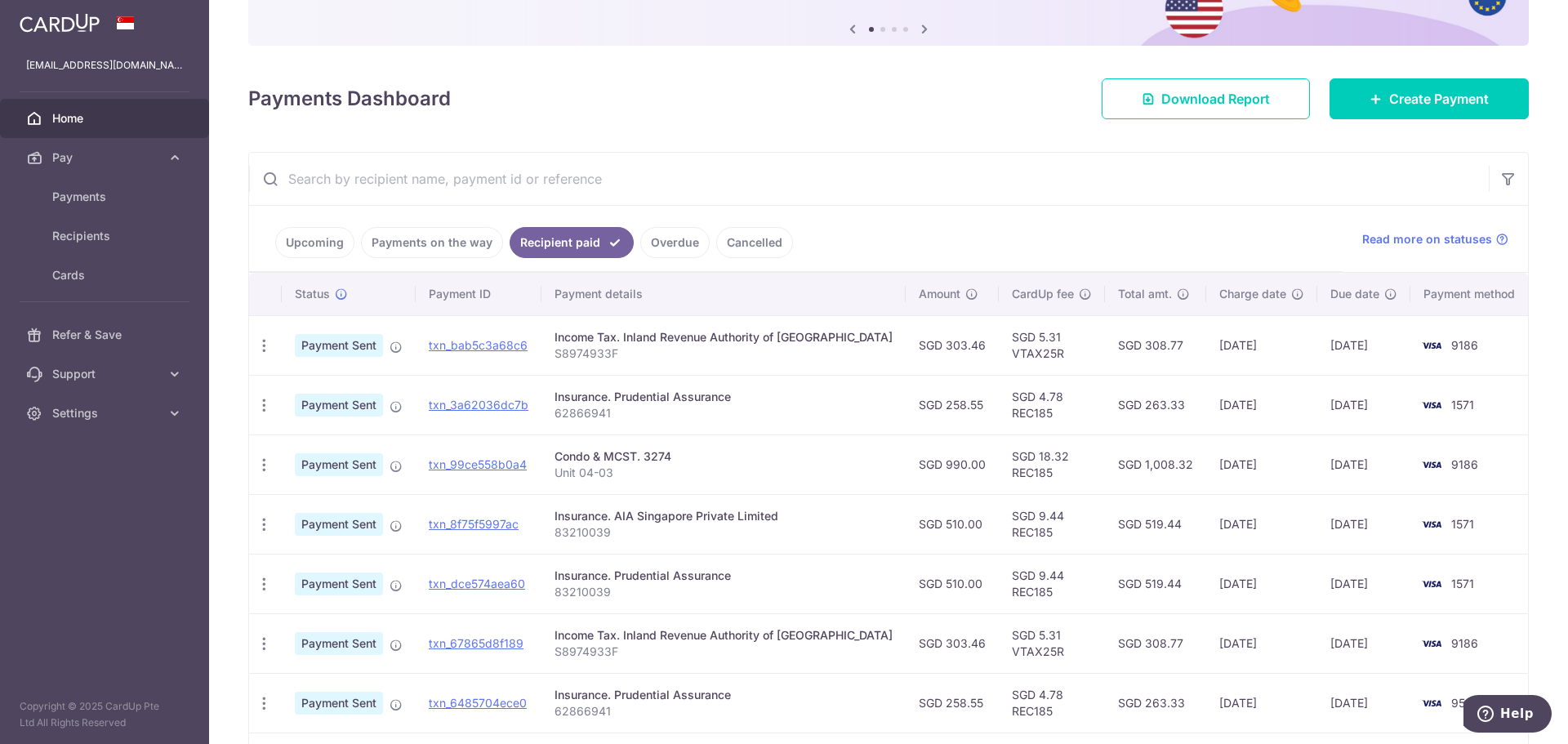
click at [314, 251] on link "Upcoming" at bounding box center [314, 242] width 79 height 31
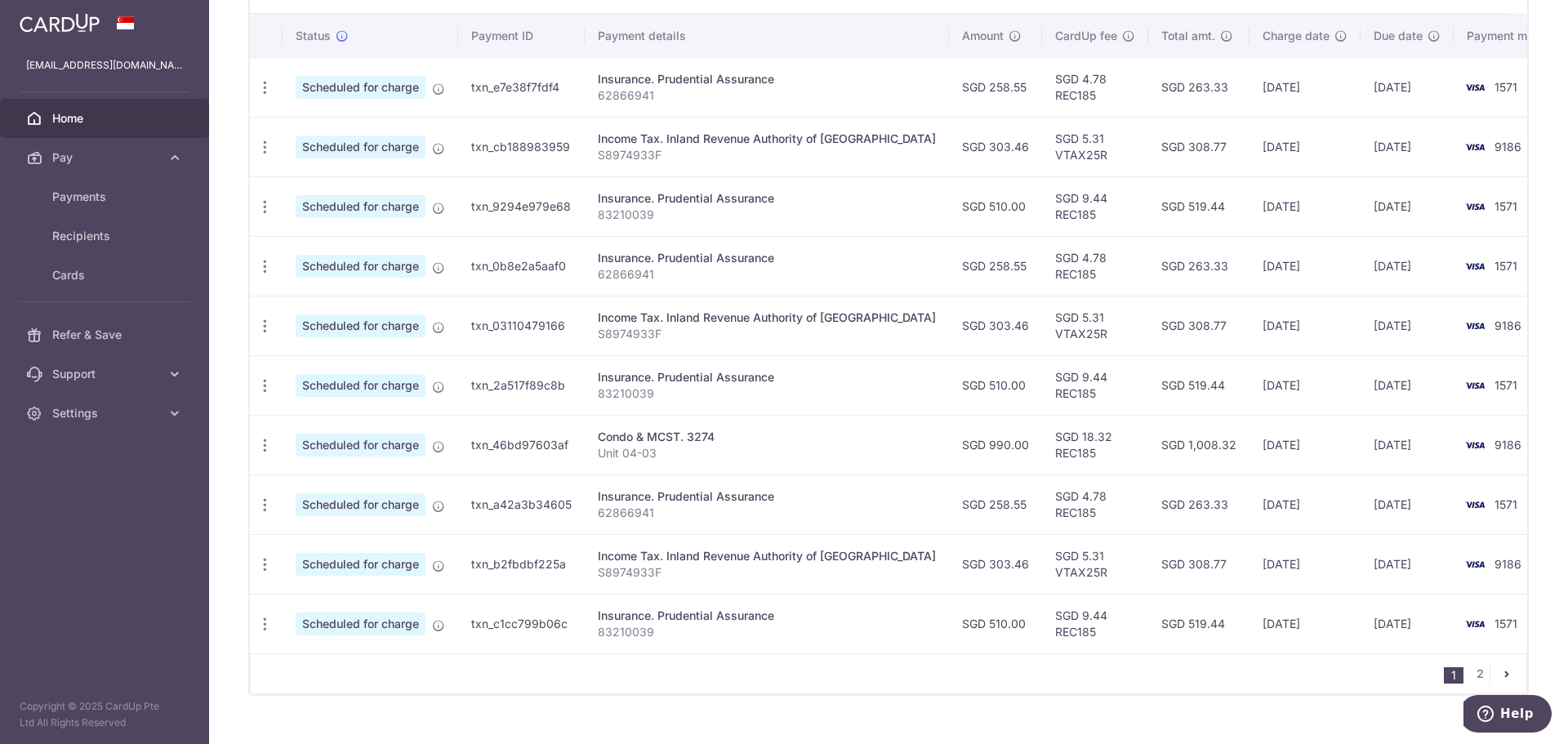
scroll to position [518, 0]
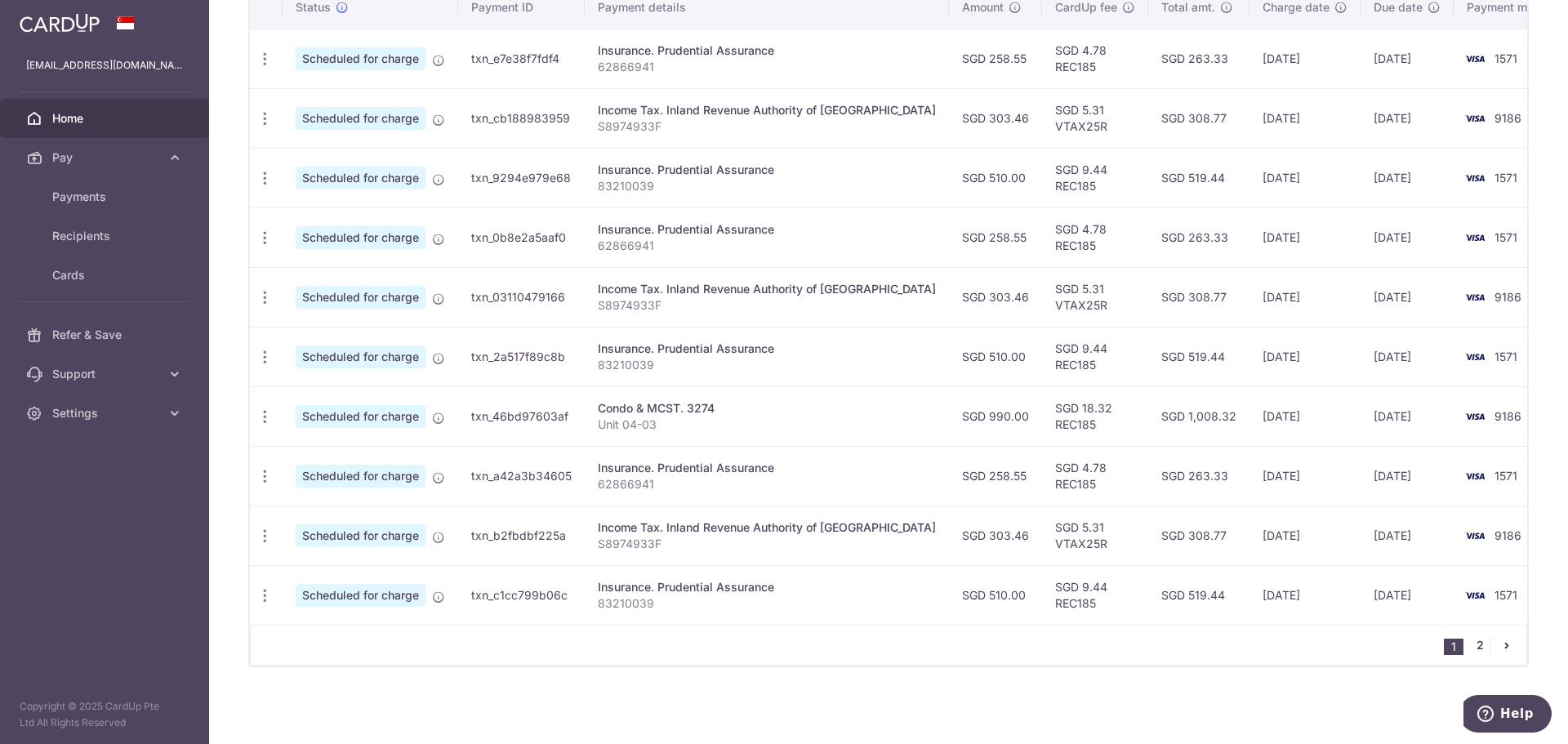
click at [1470, 642] on link "2" at bounding box center [1479, 645] width 20 height 20
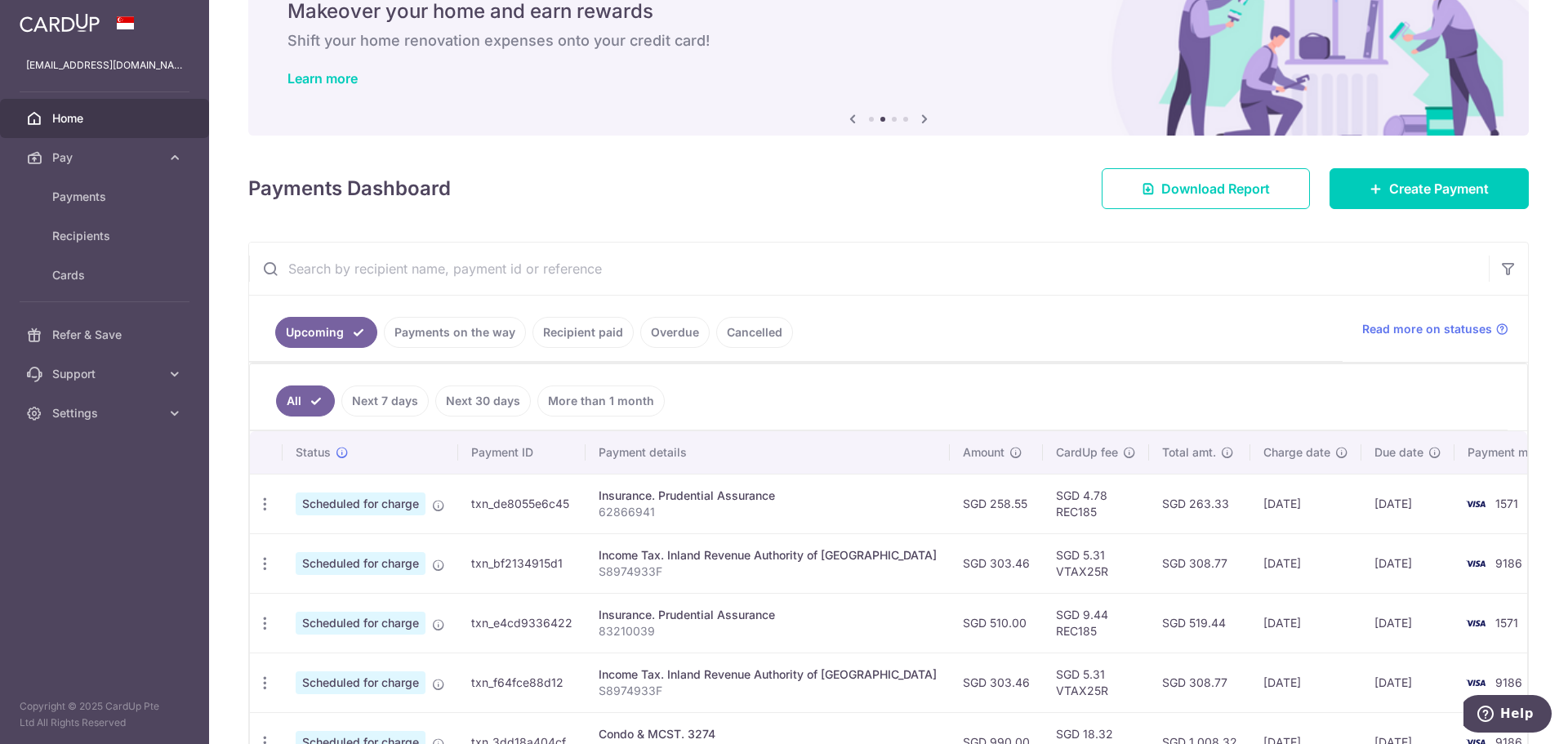
scroll to position [0, 0]
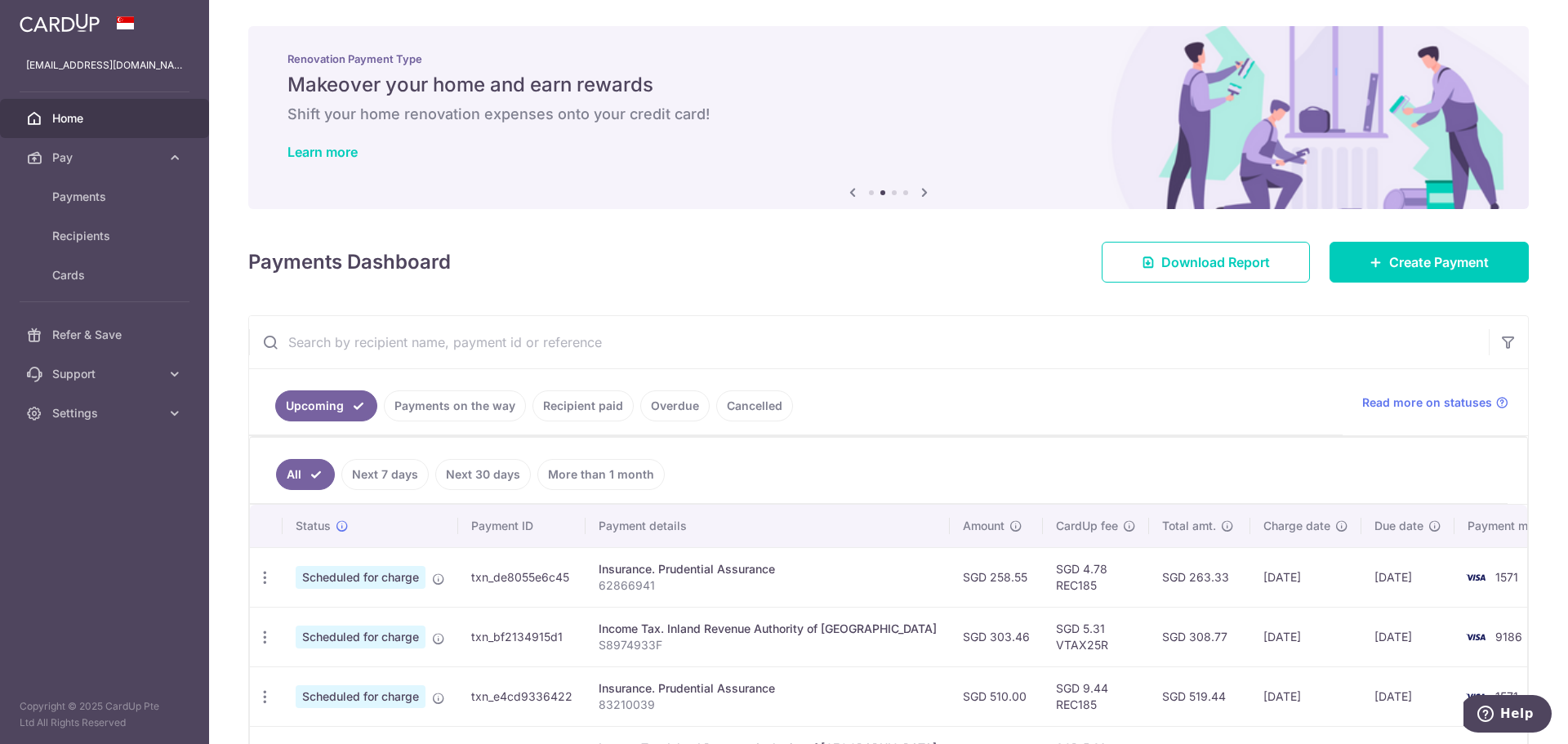
click at [590, 409] on link "Recipient paid" at bounding box center [582, 405] width 101 height 31
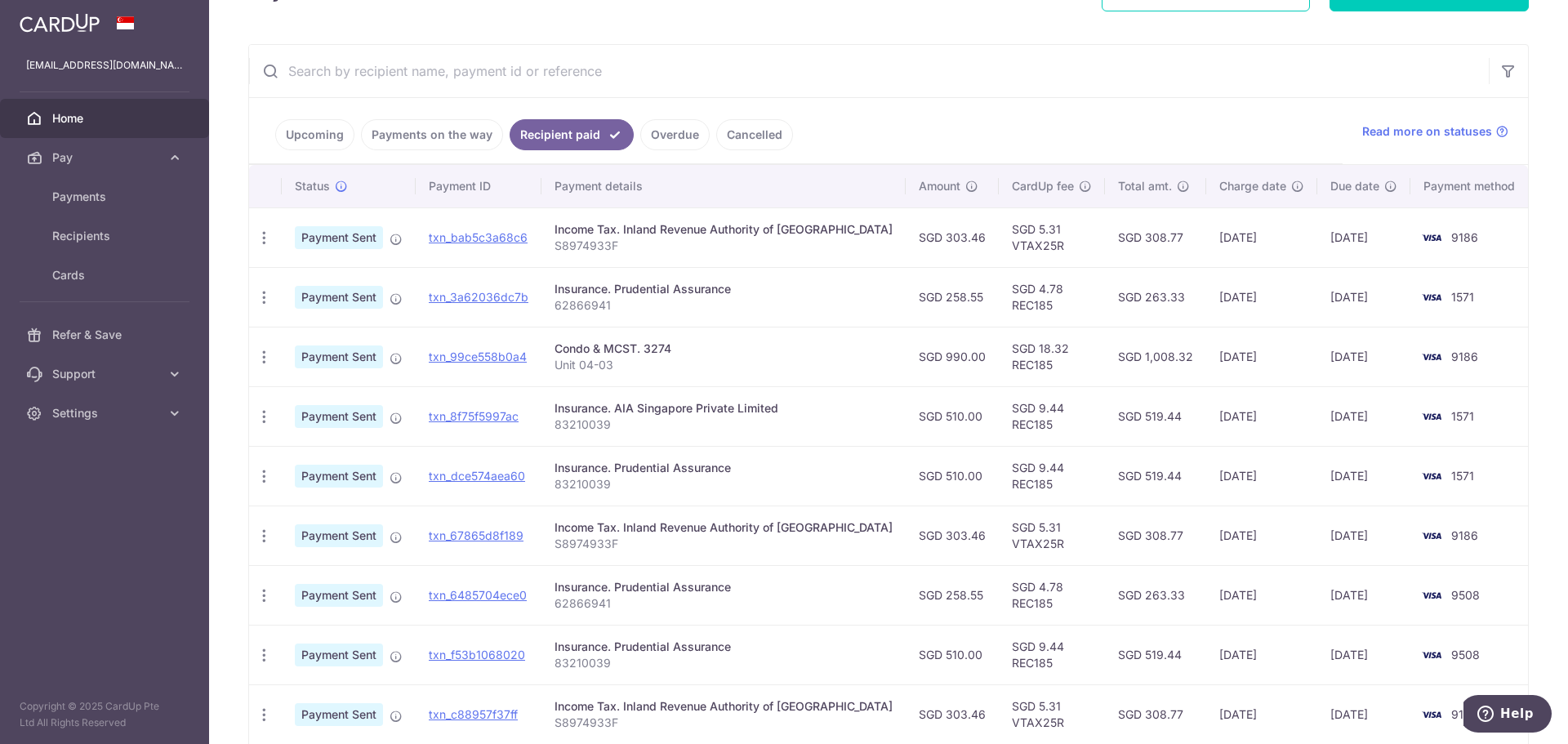
scroll to position [245, 0]
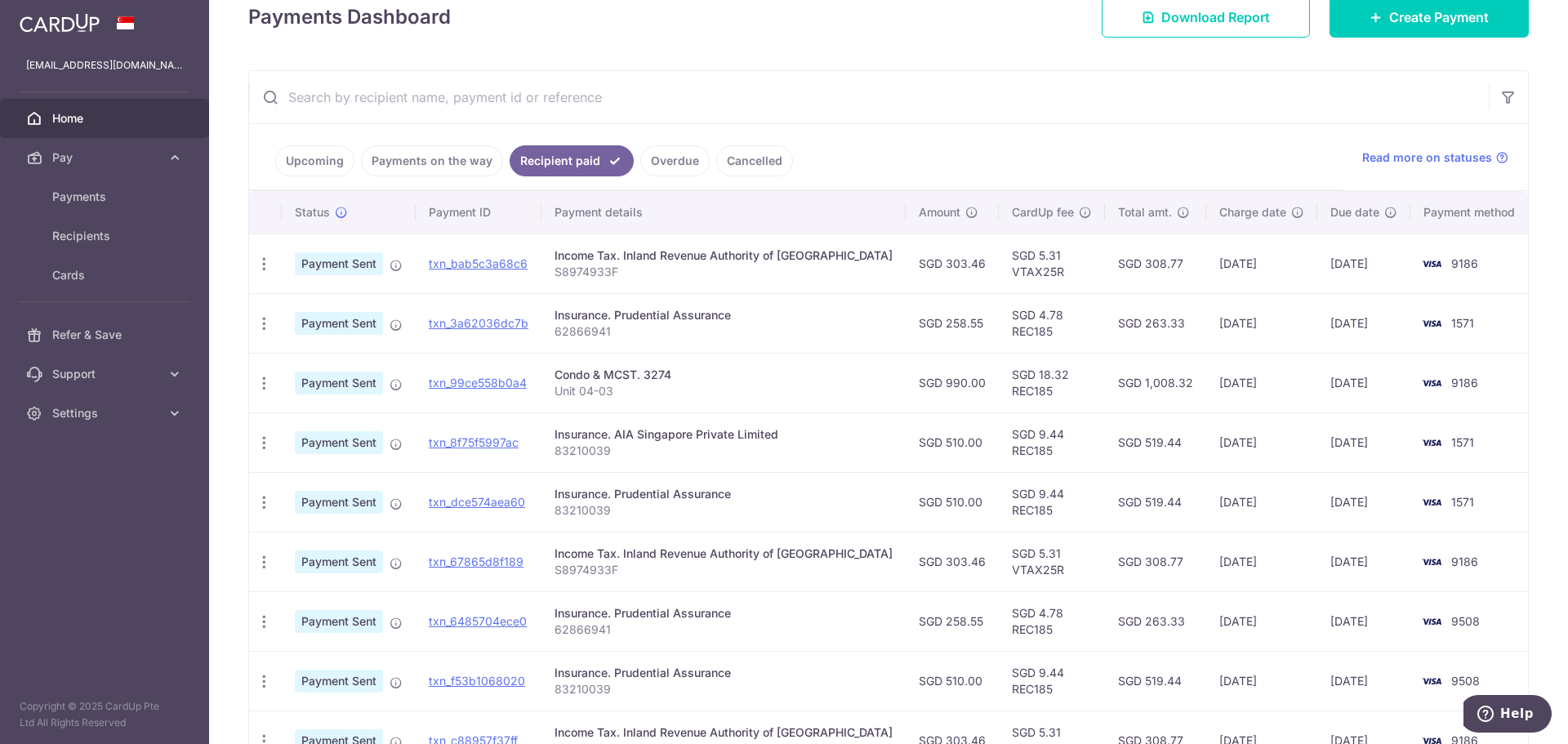
click at [426, 159] on link "Payments on the way" at bounding box center [431, 161] width 143 height 31
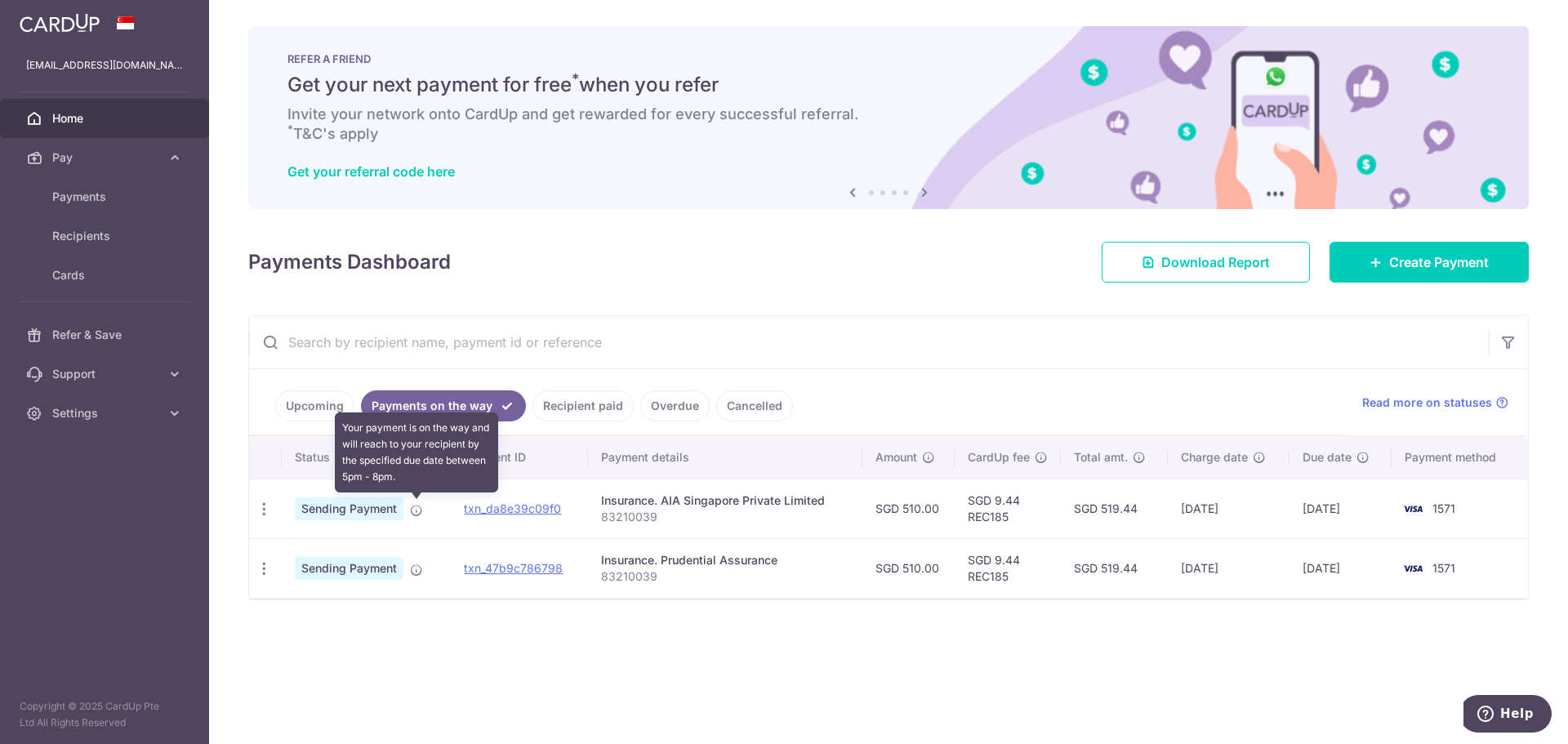
click at [414, 511] on icon at bounding box center [416, 511] width 13 height 13
click at [271, 505] on icon "button" at bounding box center [264, 509] width 17 height 17
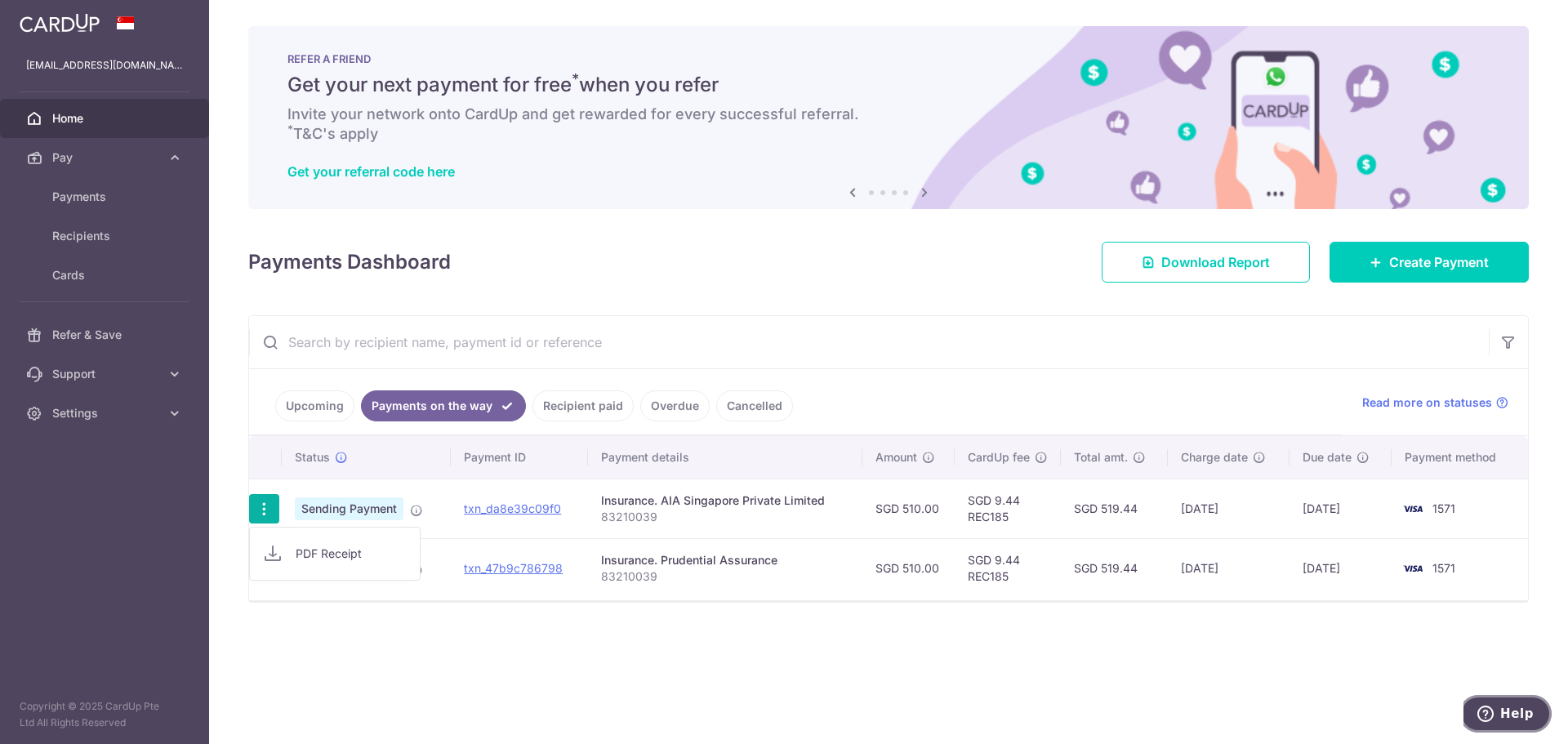
click at [1505, 712] on span "Help" at bounding box center [1516, 714] width 33 height 15
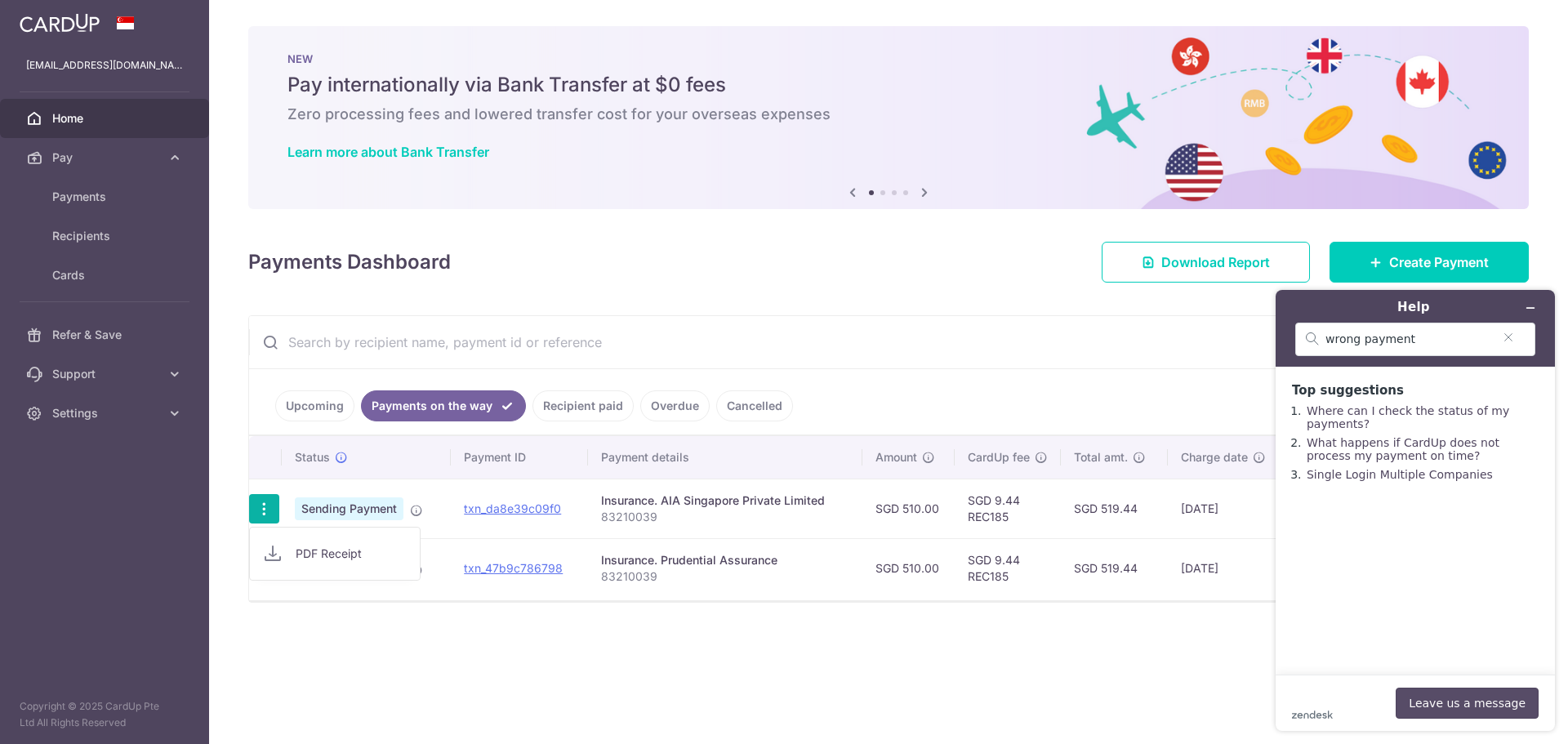
click at [1469, 700] on button "Leave us a message" at bounding box center [1466, 702] width 143 height 31
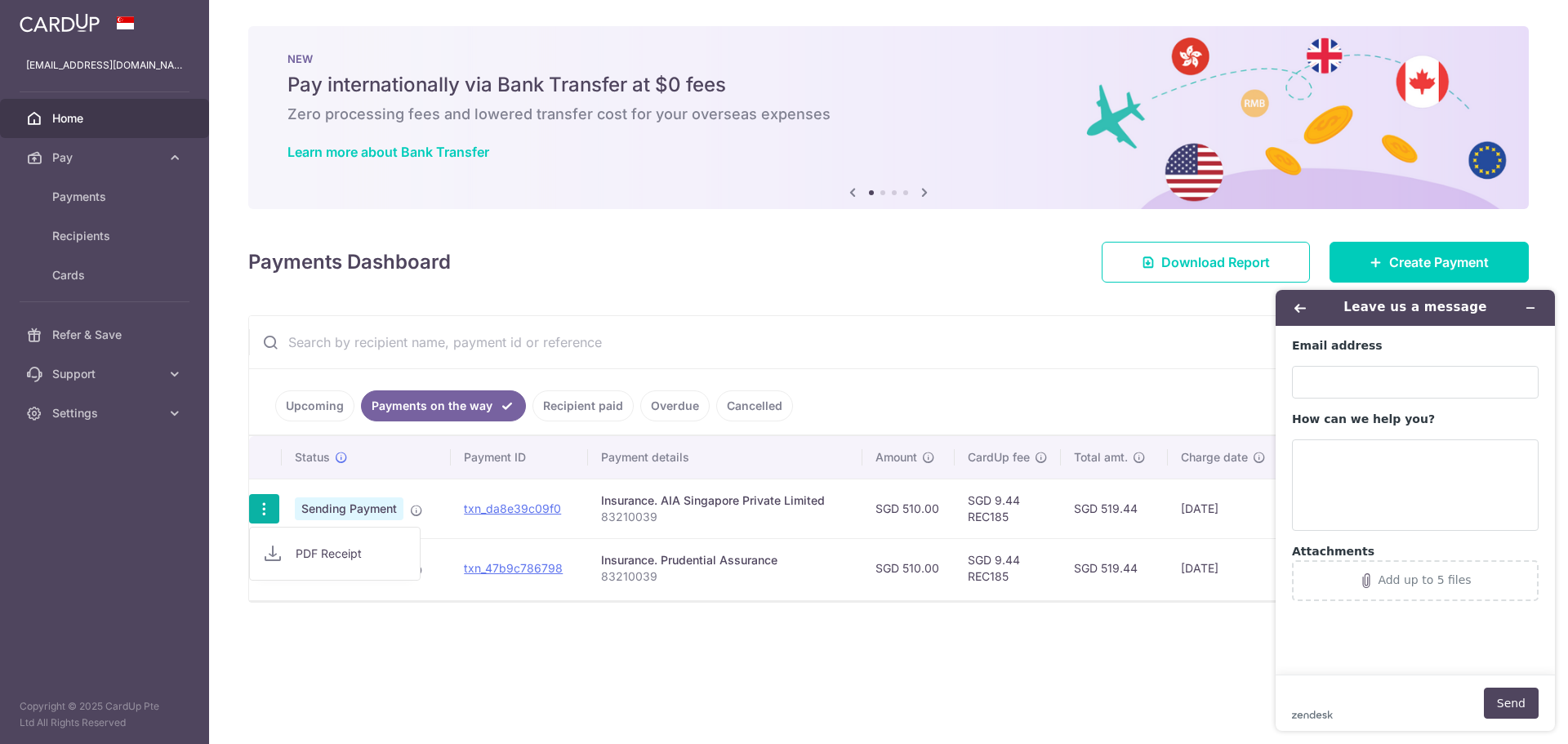
click at [1328, 364] on div "Email address" at bounding box center [1414, 368] width 246 height 60
click at [1399, 391] on input "Email address" at bounding box center [1414, 381] width 246 height 33
type input "[EMAIL_ADDRESS][DOMAIN_NAME]"
click at [1352, 502] on textarea "How can we help you?" at bounding box center [1414, 484] width 246 height 92
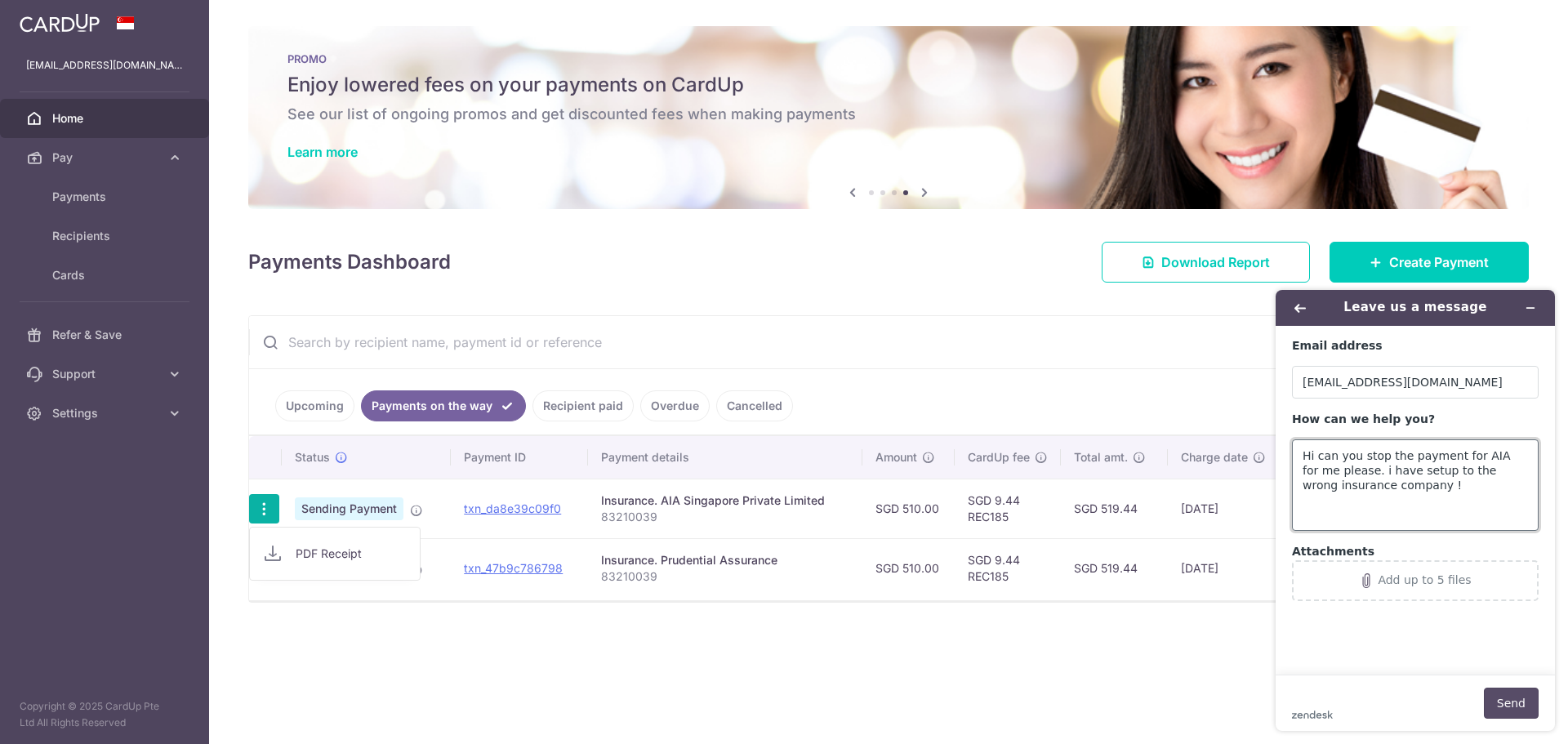
type textarea "Hi can you stop the payment for AIA for me please. i have setup to the wrong in…"
click at [1522, 702] on button "Send" at bounding box center [1511, 702] width 55 height 31
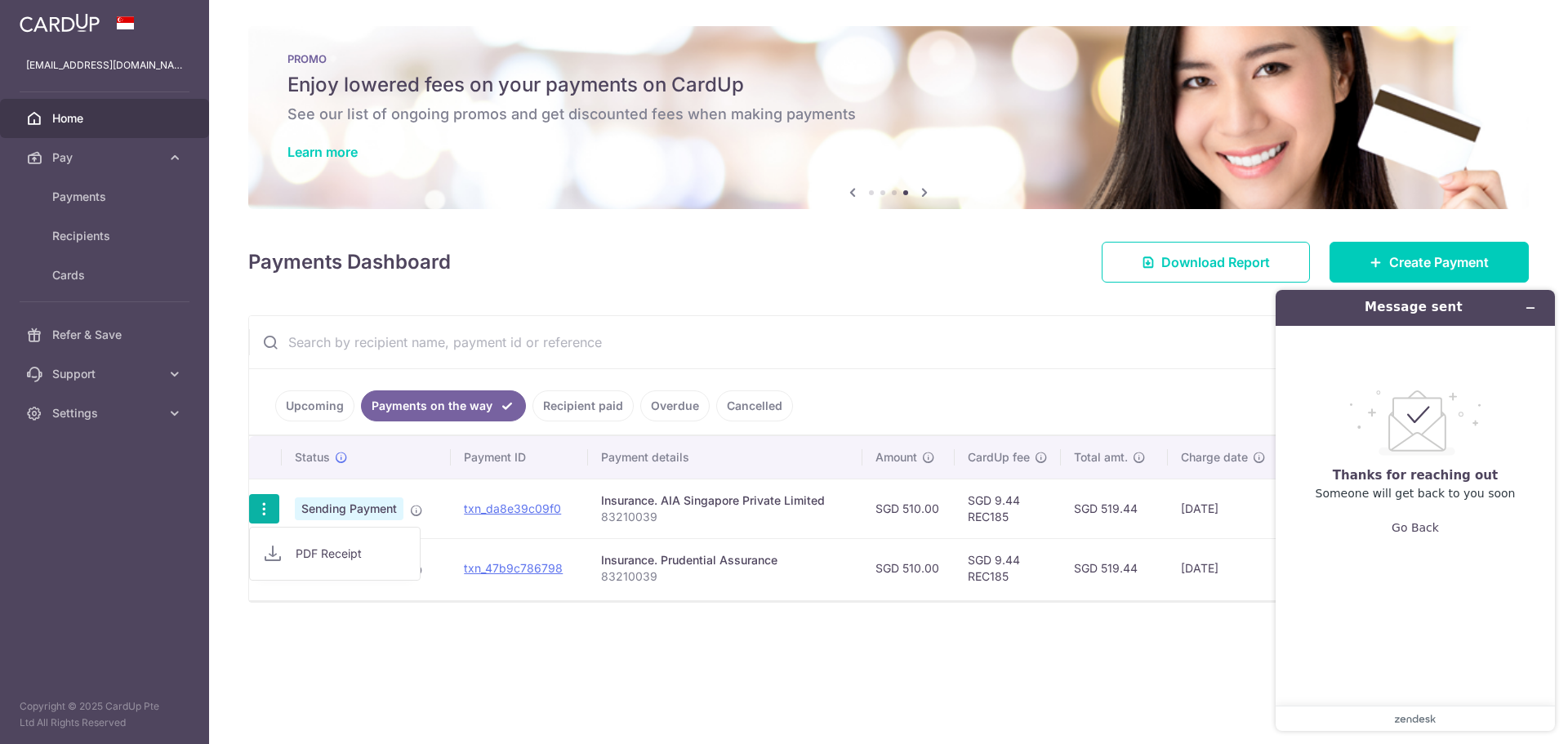
drag, startPoint x: 1406, startPoint y: 733, endPoint x: 1484, endPoint y: 576, distance: 175.3
click at [1484, 576] on div ".custom-cls-1{fill:#ccc;}.cls-2{fill:#cccccb;}.cls-3{fill:#f8f8f8;}.cls-4{fill:…" at bounding box center [1414, 466] width 246 height 257
click at [1414, 533] on button "Go Back" at bounding box center [1415, 527] width 47 height 31
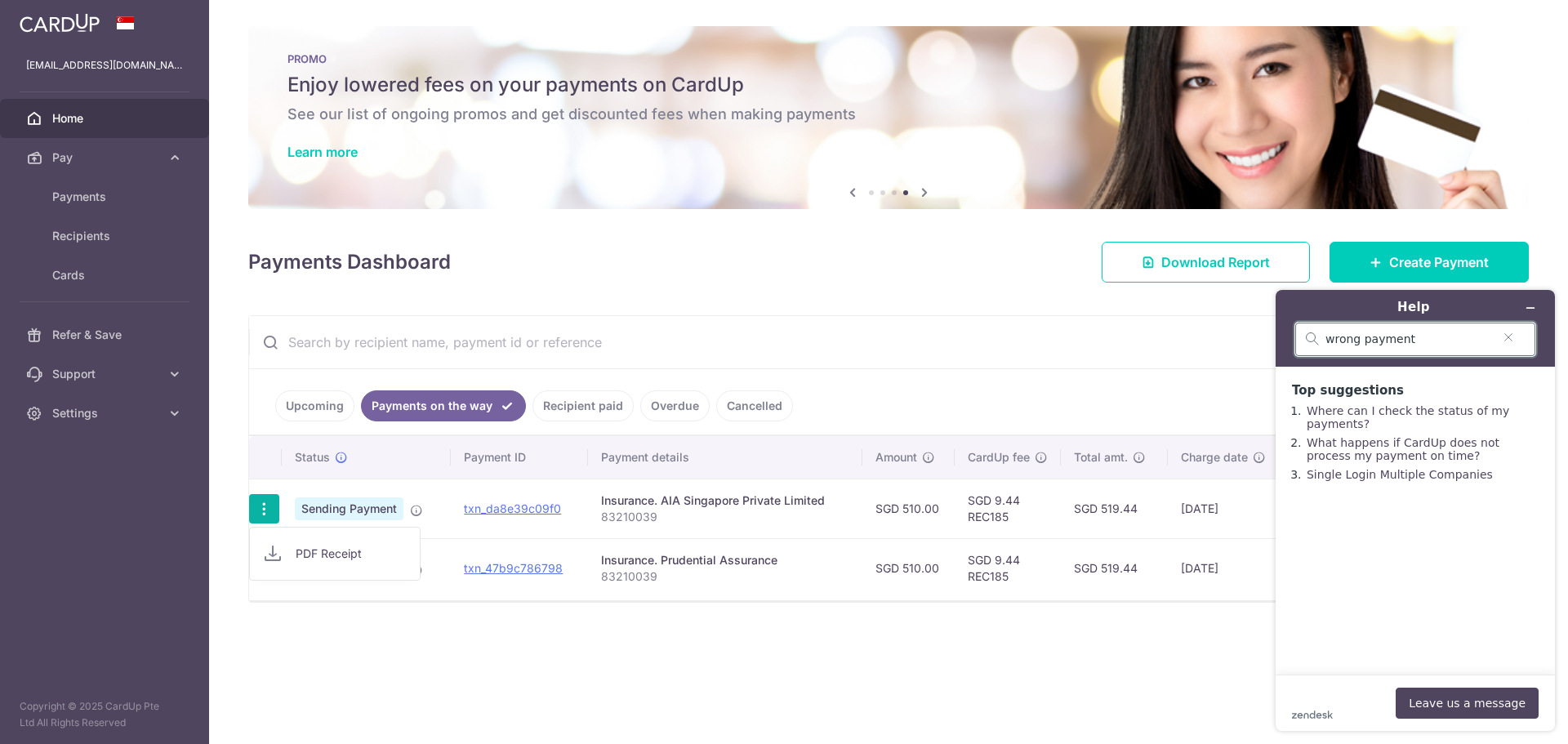
click at [1438, 343] on input "wrong payment" at bounding box center [1408, 340] width 166 height 15
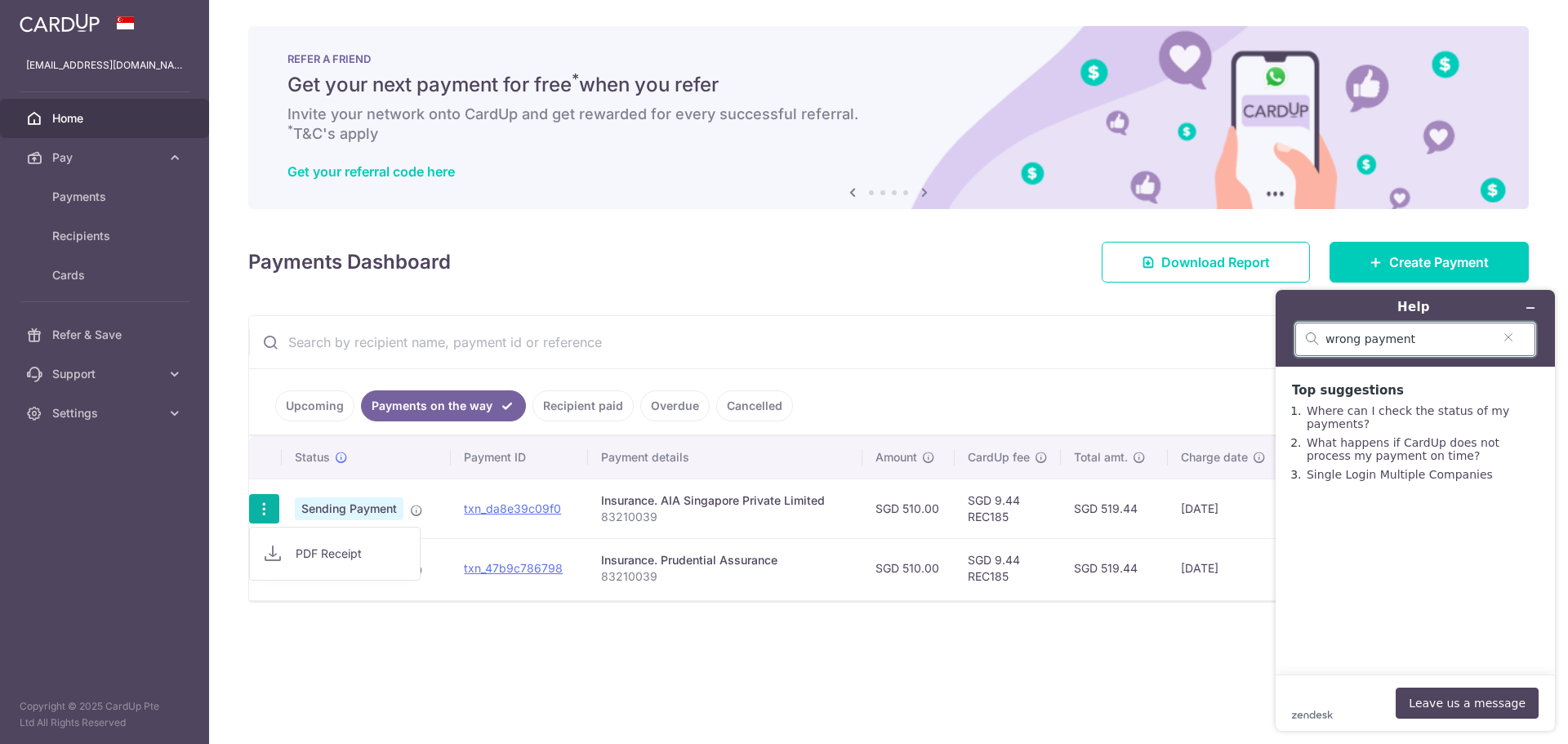
click at [1430, 340] on input "wrong payment" at bounding box center [1408, 340] width 166 height 15
drag, startPoint x: 1430, startPoint y: 340, endPoint x: 1257, endPoint y: 331, distance: 173.2
click at [1262, 331] on html "Help wrong payment Top suggestions Where can I check the status of my payments?…" at bounding box center [1414, 510] width 305 height 467
type input "how to stop a payment"
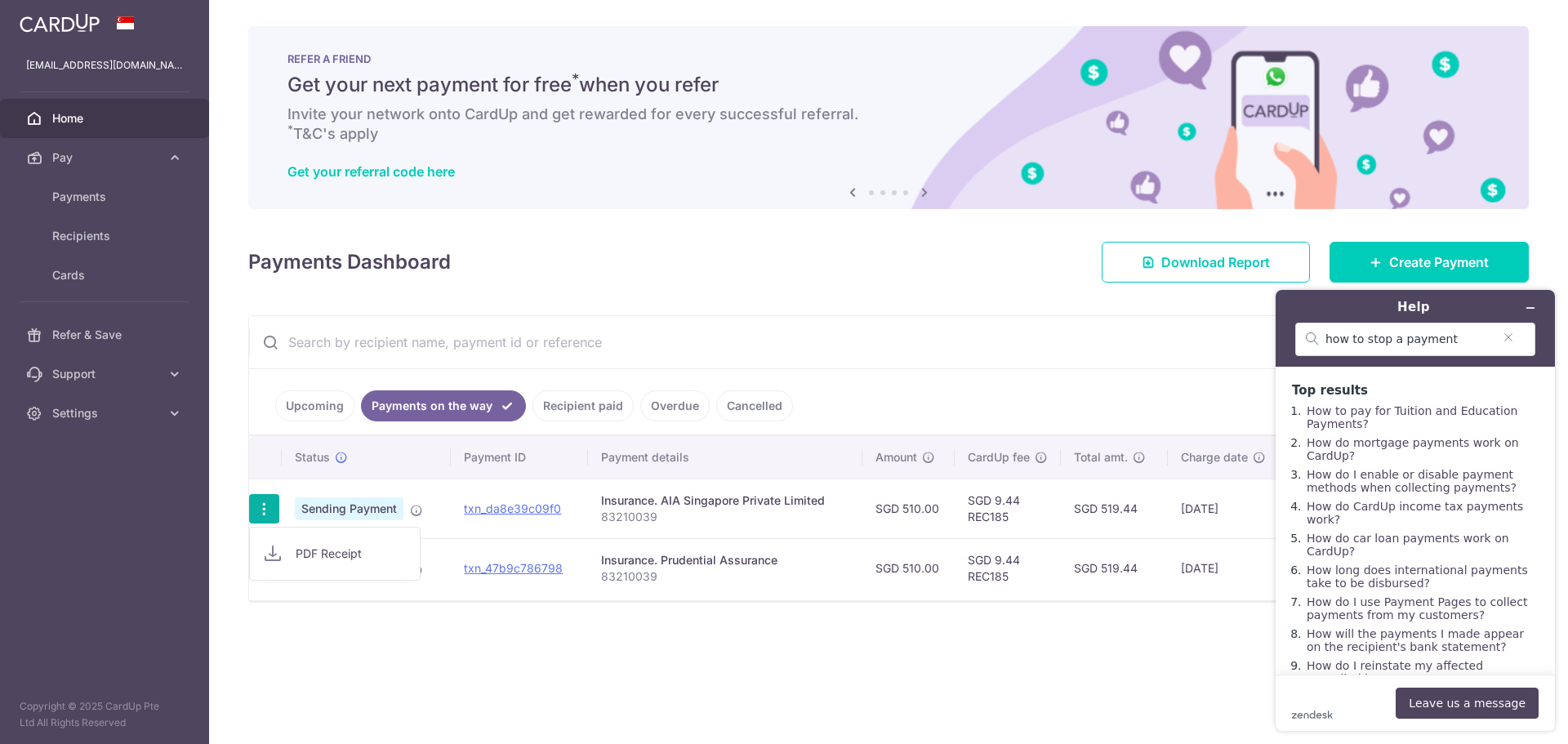
scroll to position [41, 0]
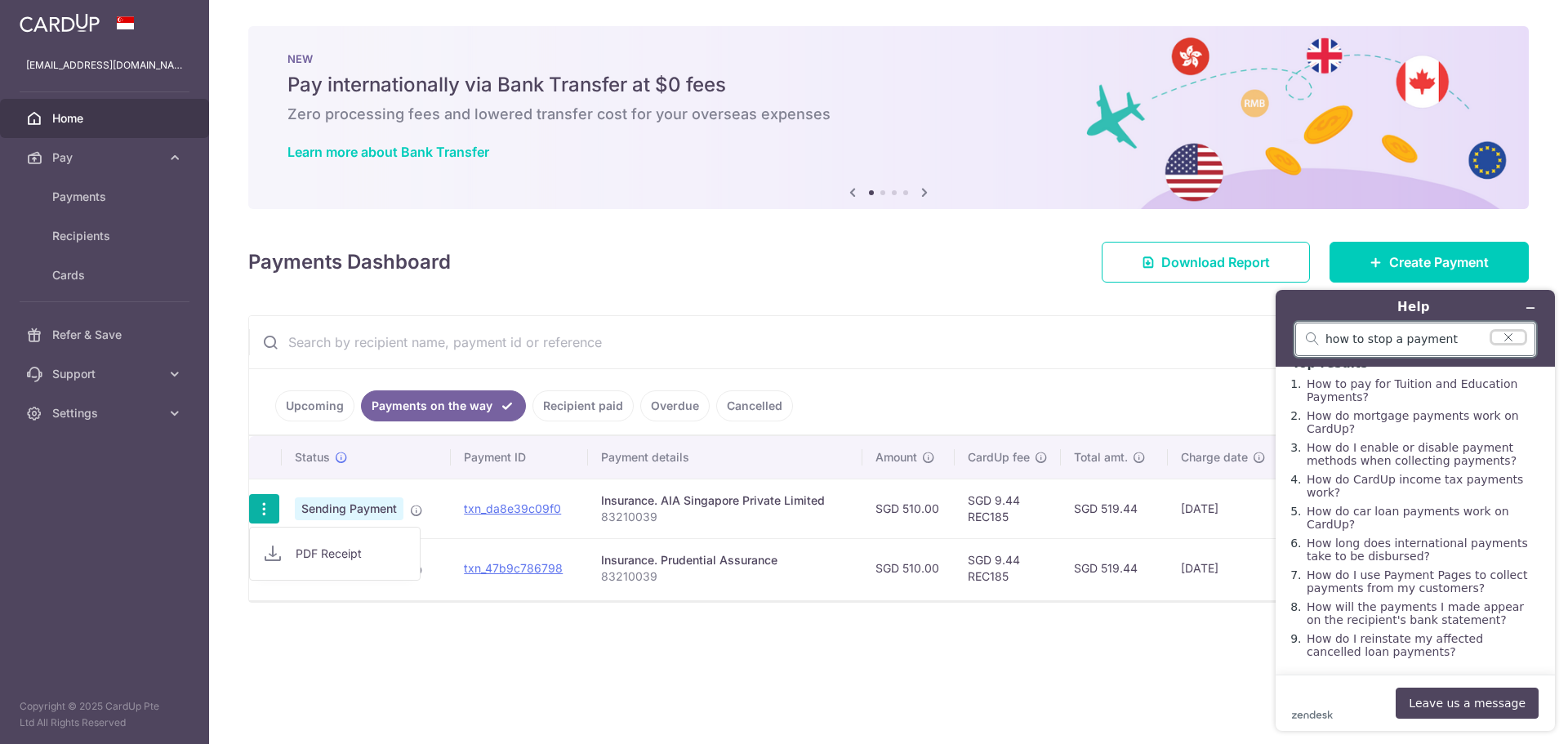
click at [1509, 337] on icon "Clear search" at bounding box center [1509, 337] width 13 height 11
click at [505, 319] on input "text" at bounding box center [868, 342] width 1239 height 52
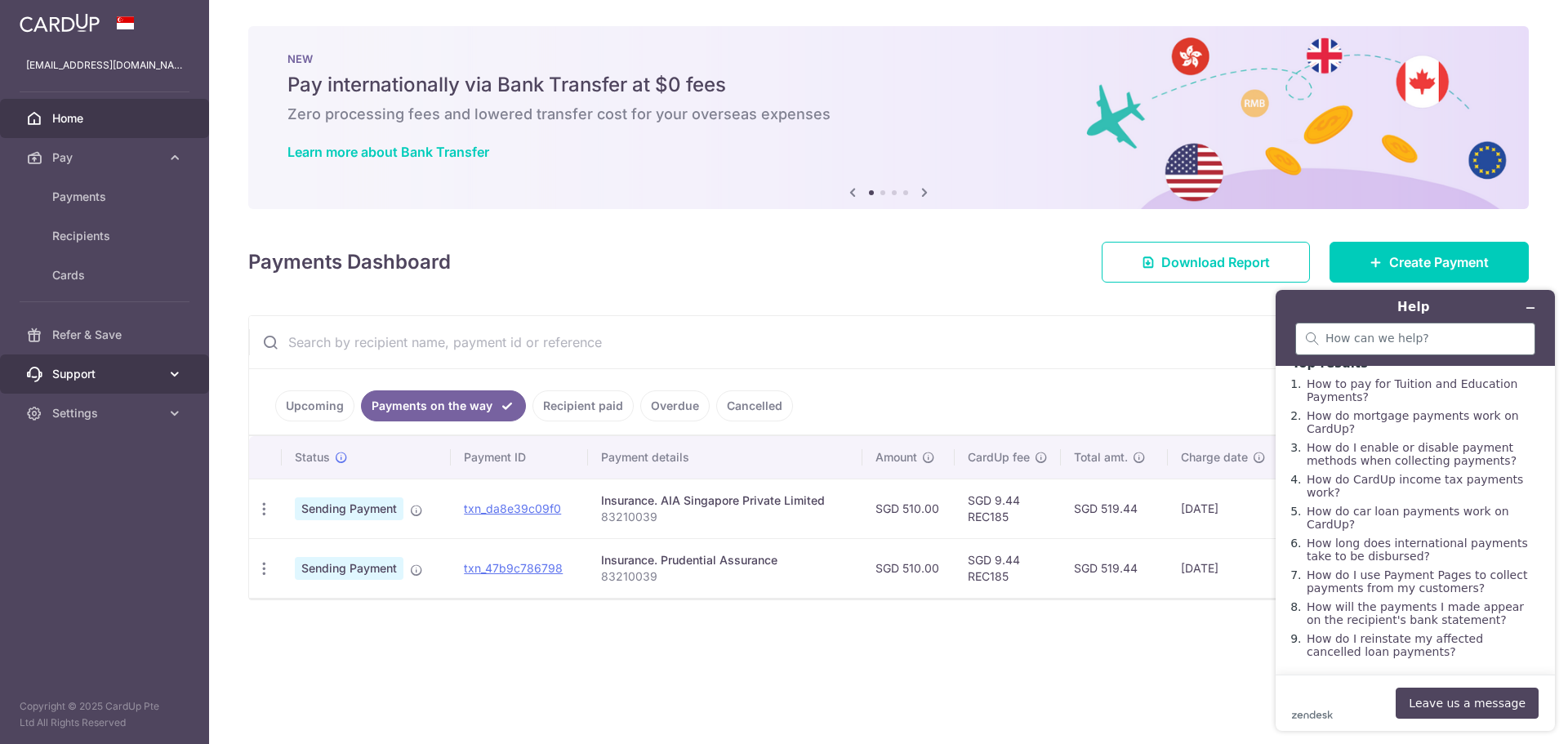
click at [129, 378] on span "Support" at bounding box center [106, 373] width 108 height 16
click at [97, 452] on span "Contact Us" at bounding box center [106, 452] width 108 height 16
click at [678, 645] on div "× Pause Schedule Pause all future payments in this series Pause just this one p…" at bounding box center [887, 372] width 1358 height 744
click at [1524, 302] on button "Minimise widget" at bounding box center [1530, 308] width 26 height 23
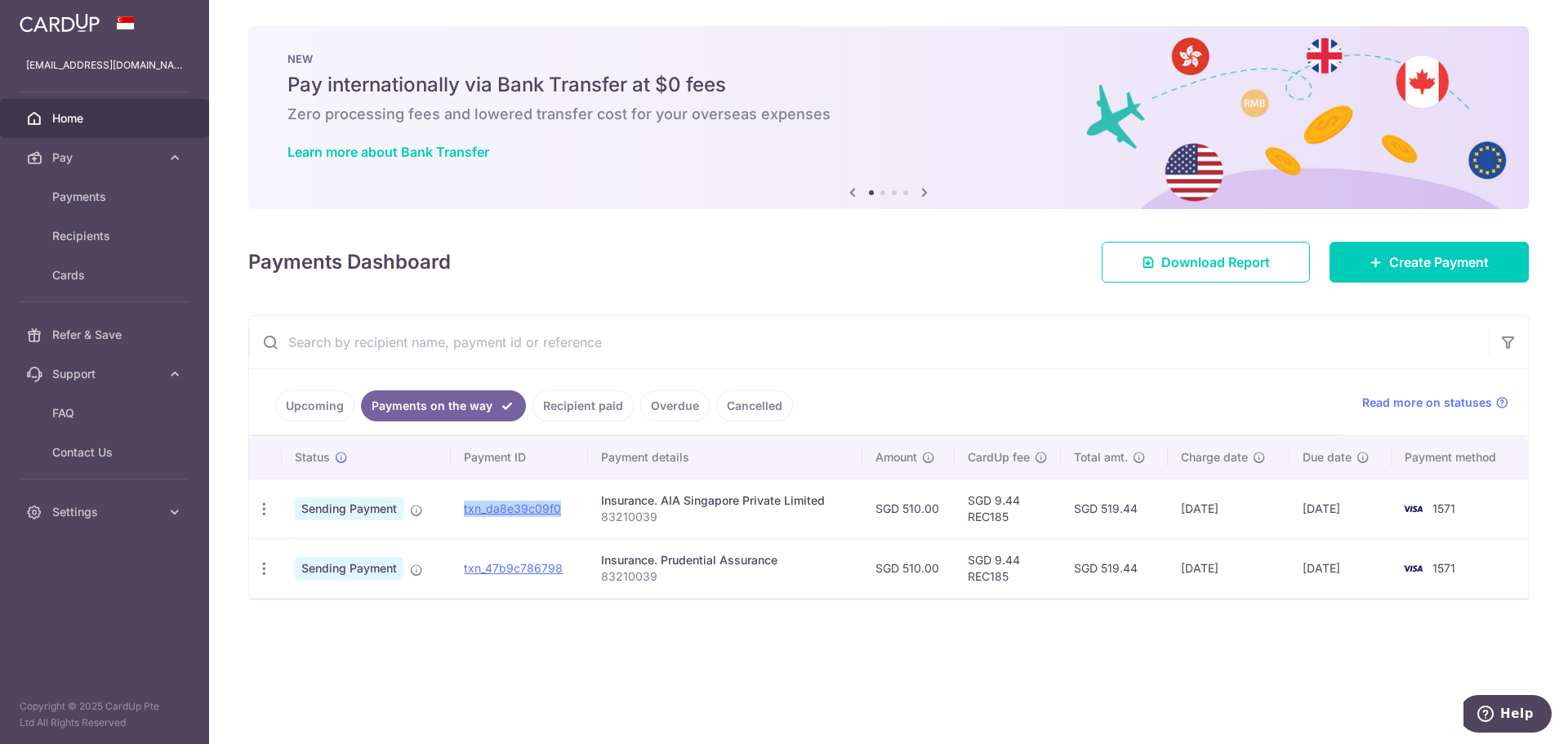
drag, startPoint x: 457, startPoint y: 502, endPoint x: 576, endPoint y: 512, distance: 119.4
click at [576, 512] on td "txn_da8e39c09f0" at bounding box center [518, 508] width 137 height 59
copy link "txn_da8e39c09f0"
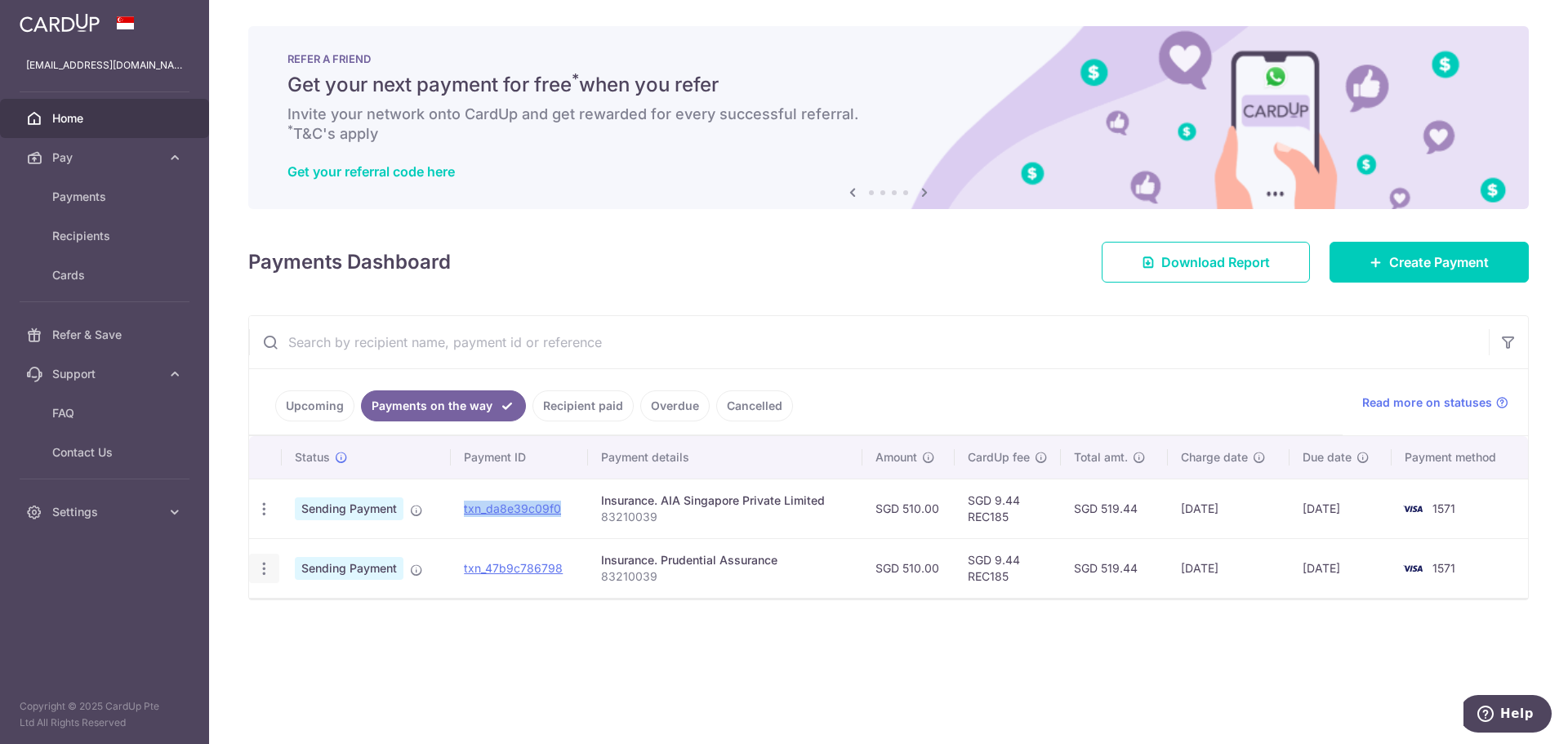
click at [258, 576] on icon "button" at bounding box center [264, 568] width 17 height 17
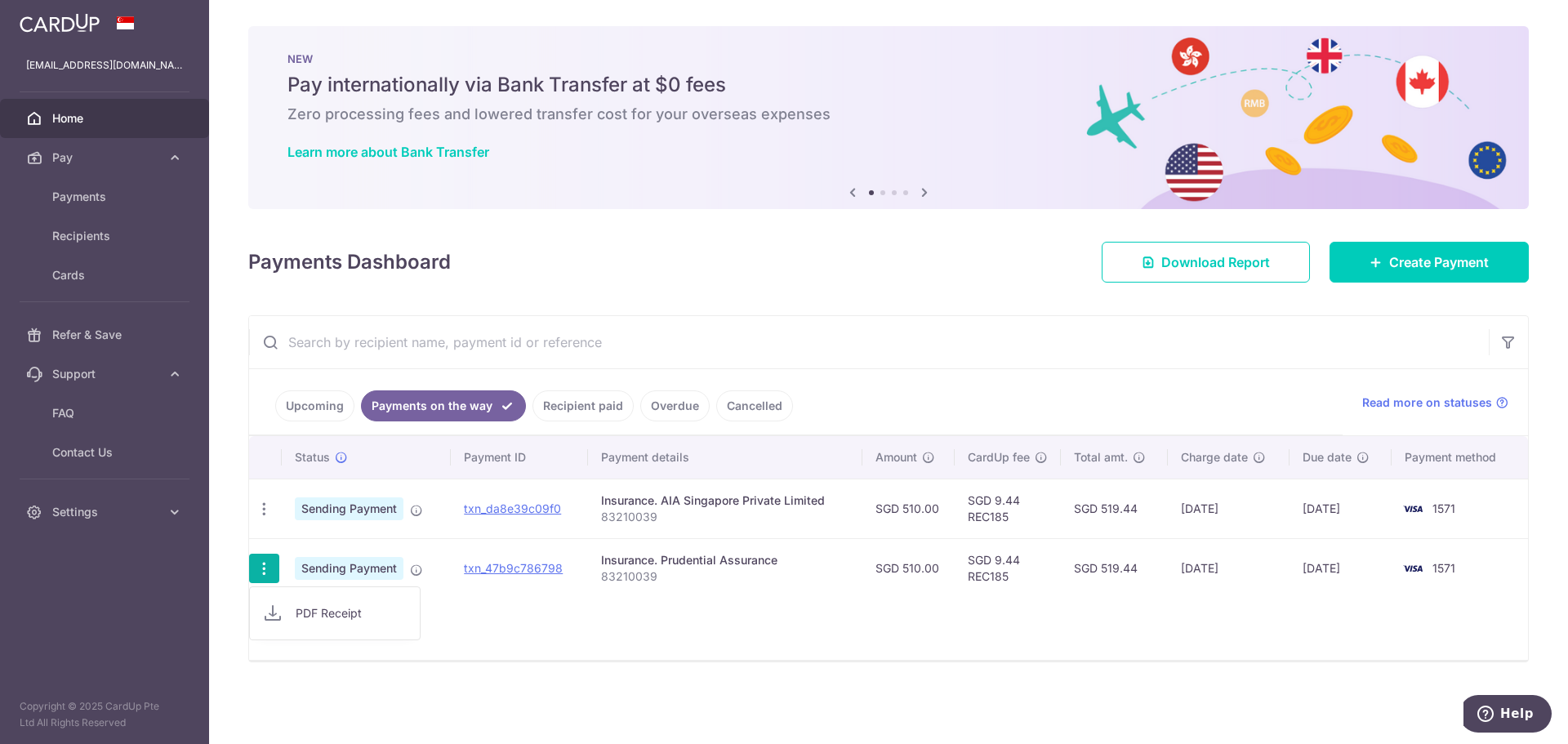
click at [283, 510] on td "Sending Payment" at bounding box center [365, 508] width 169 height 59
click at [321, 405] on link "Upcoming" at bounding box center [314, 405] width 79 height 31
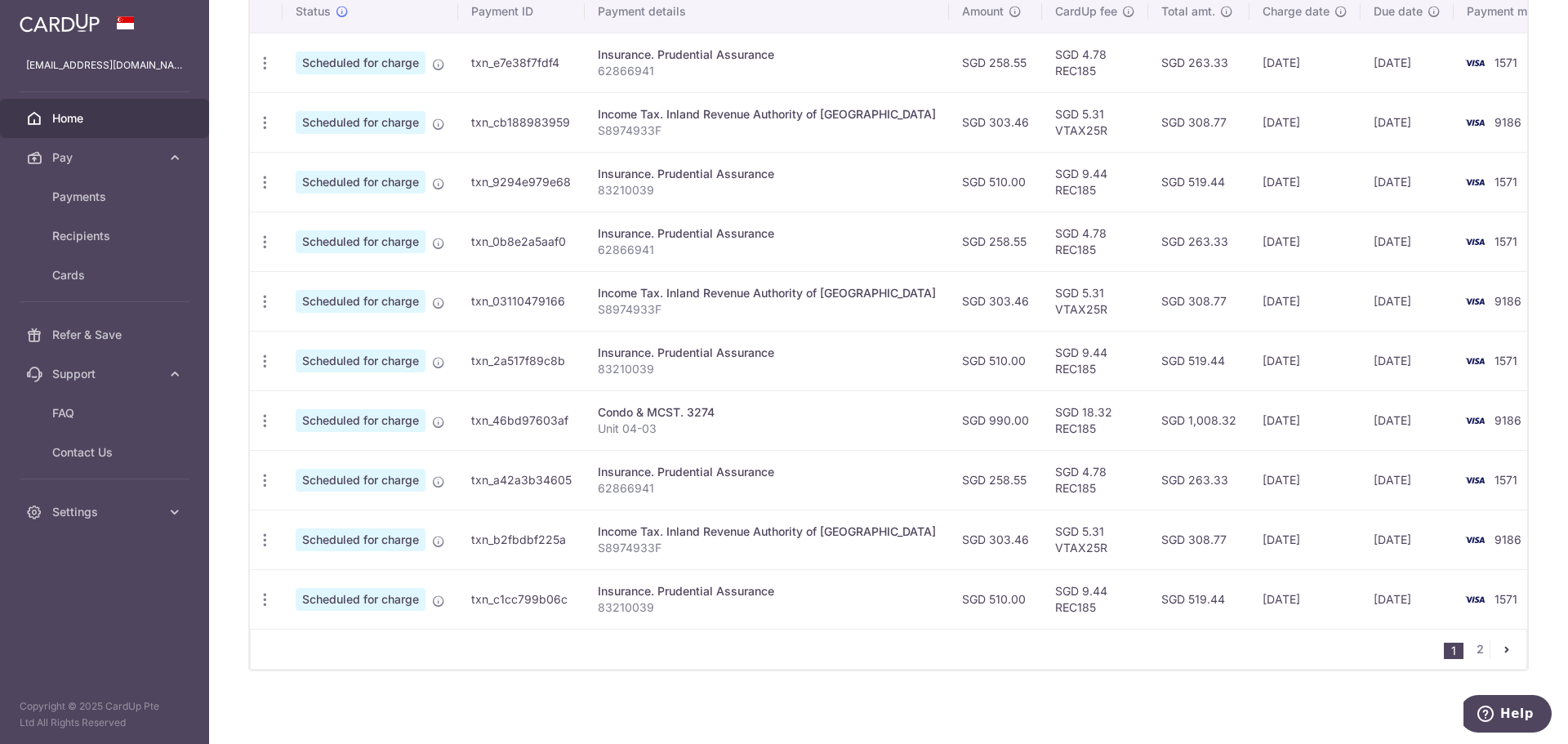
scroll to position [518, 0]
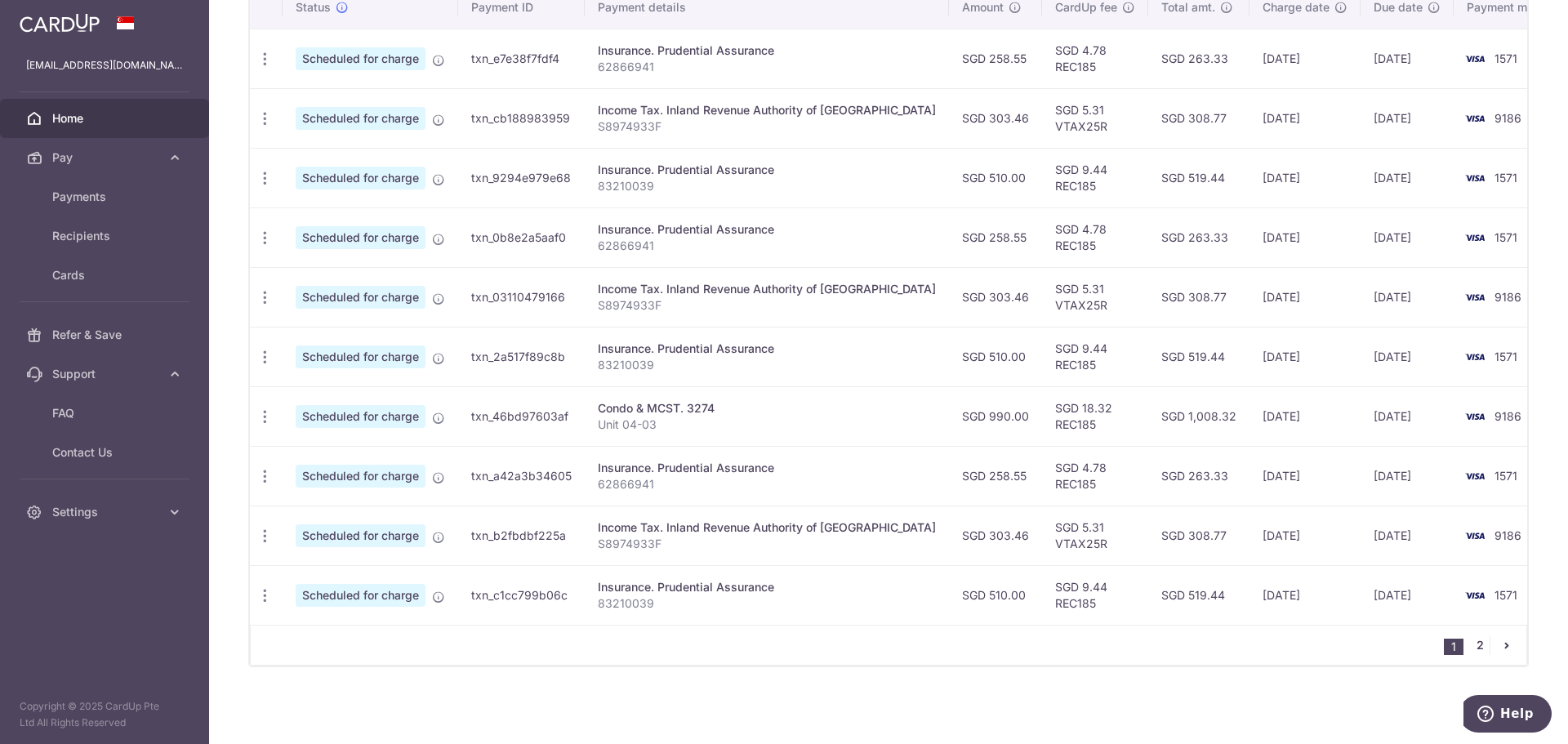
click at [1472, 651] on link "2" at bounding box center [1479, 645] width 20 height 20
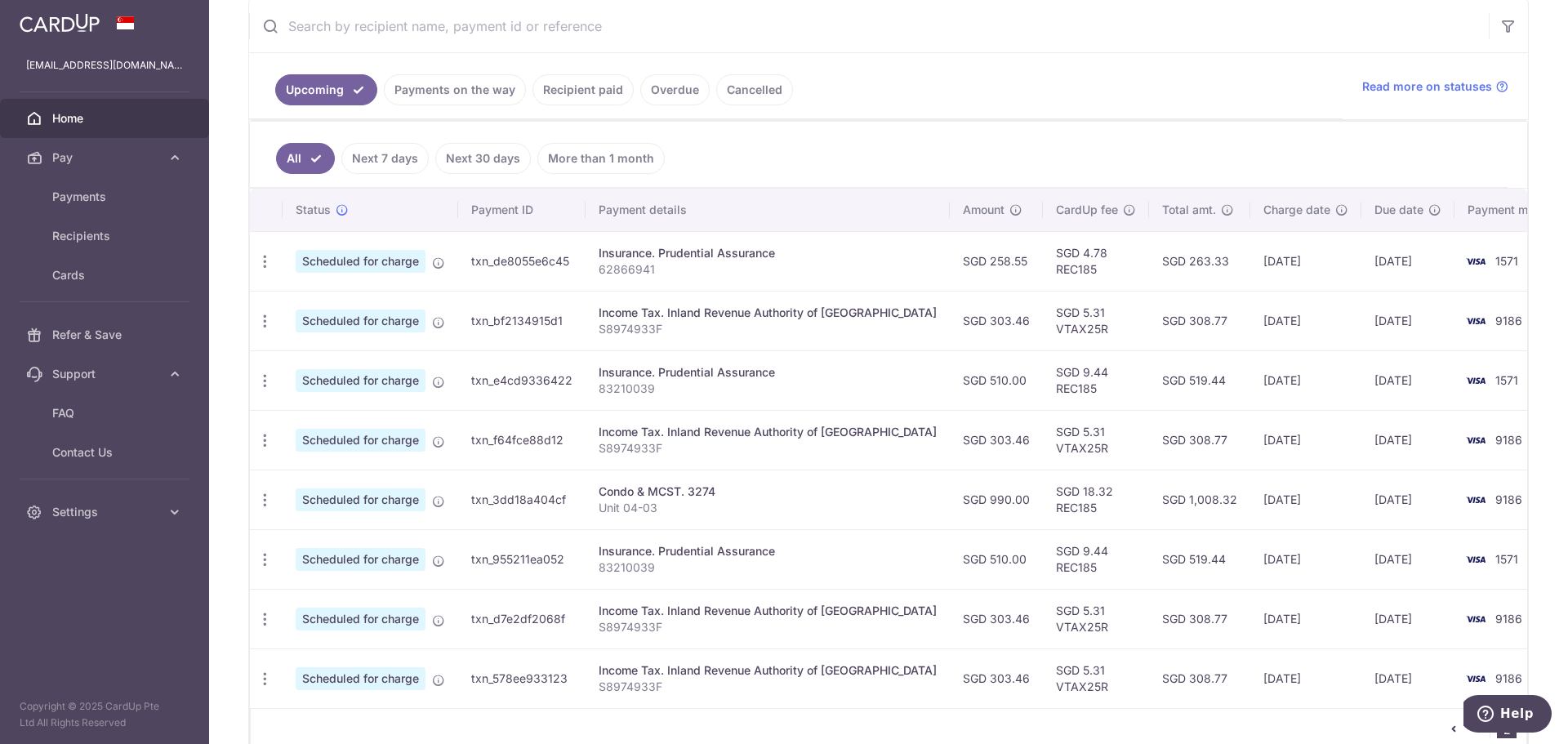
scroll to position [327, 0]
